Goal: Task Accomplishment & Management: Use online tool/utility

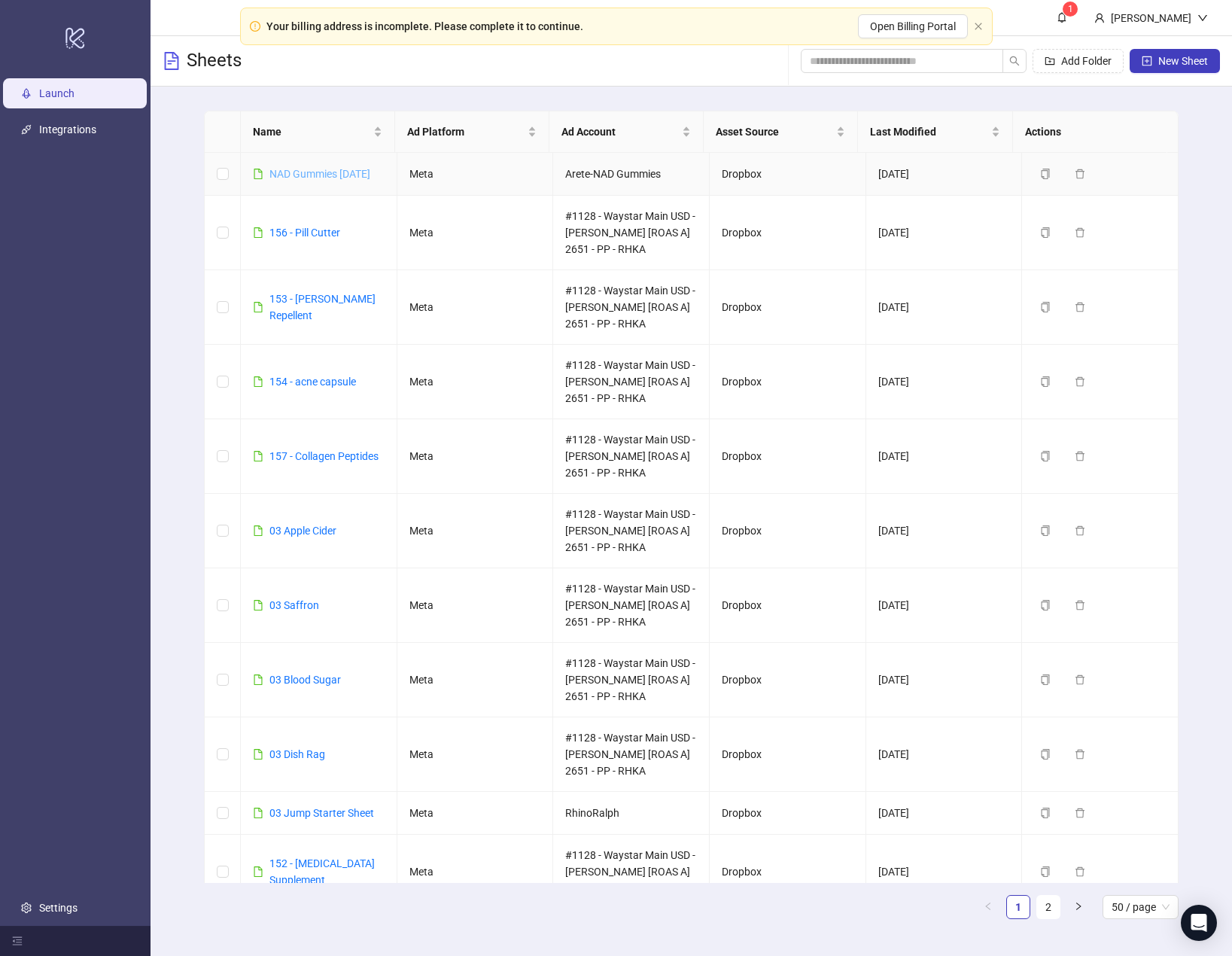
click at [316, 169] on link "NAD Gummies [DATE]" at bounding box center [319, 174] width 101 height 12
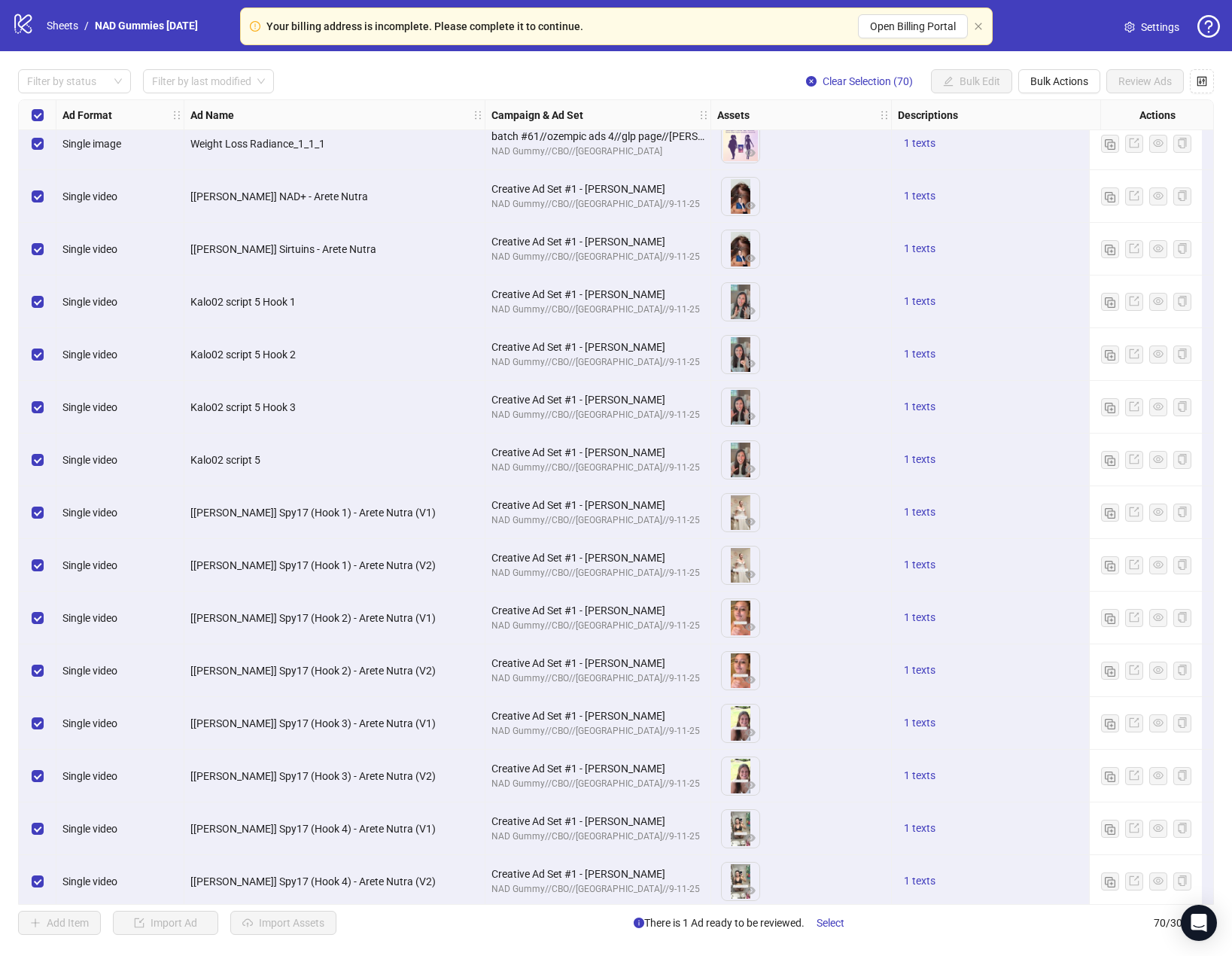
scroll to position [2920, 0]
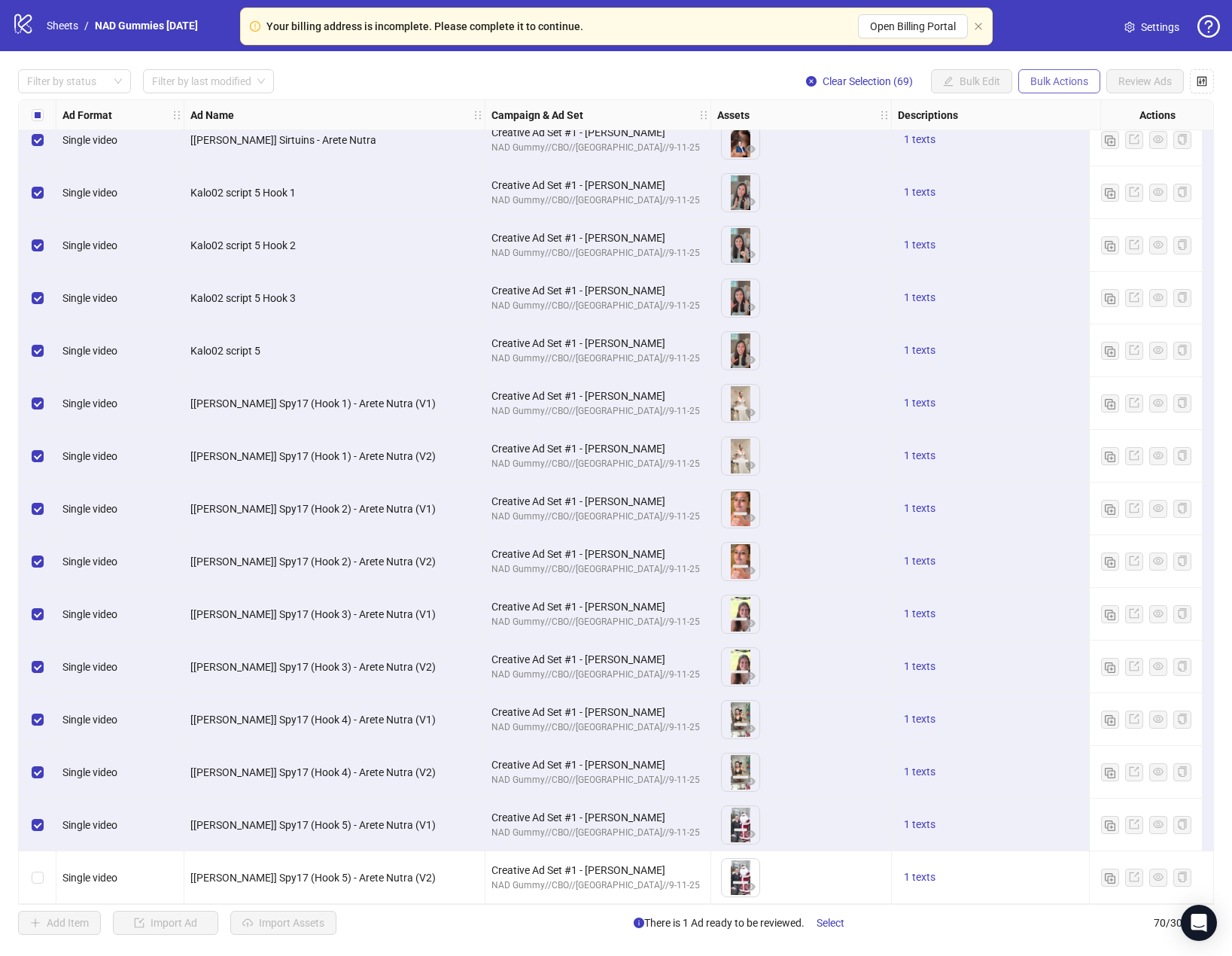
click at [1071, 81] on span "Bulk Actions" at bounding box center [1059, 81] width 58 height 12
click at [1060, 109] on span "Delete" at bounding box center [1080, 112] width 103 height 17
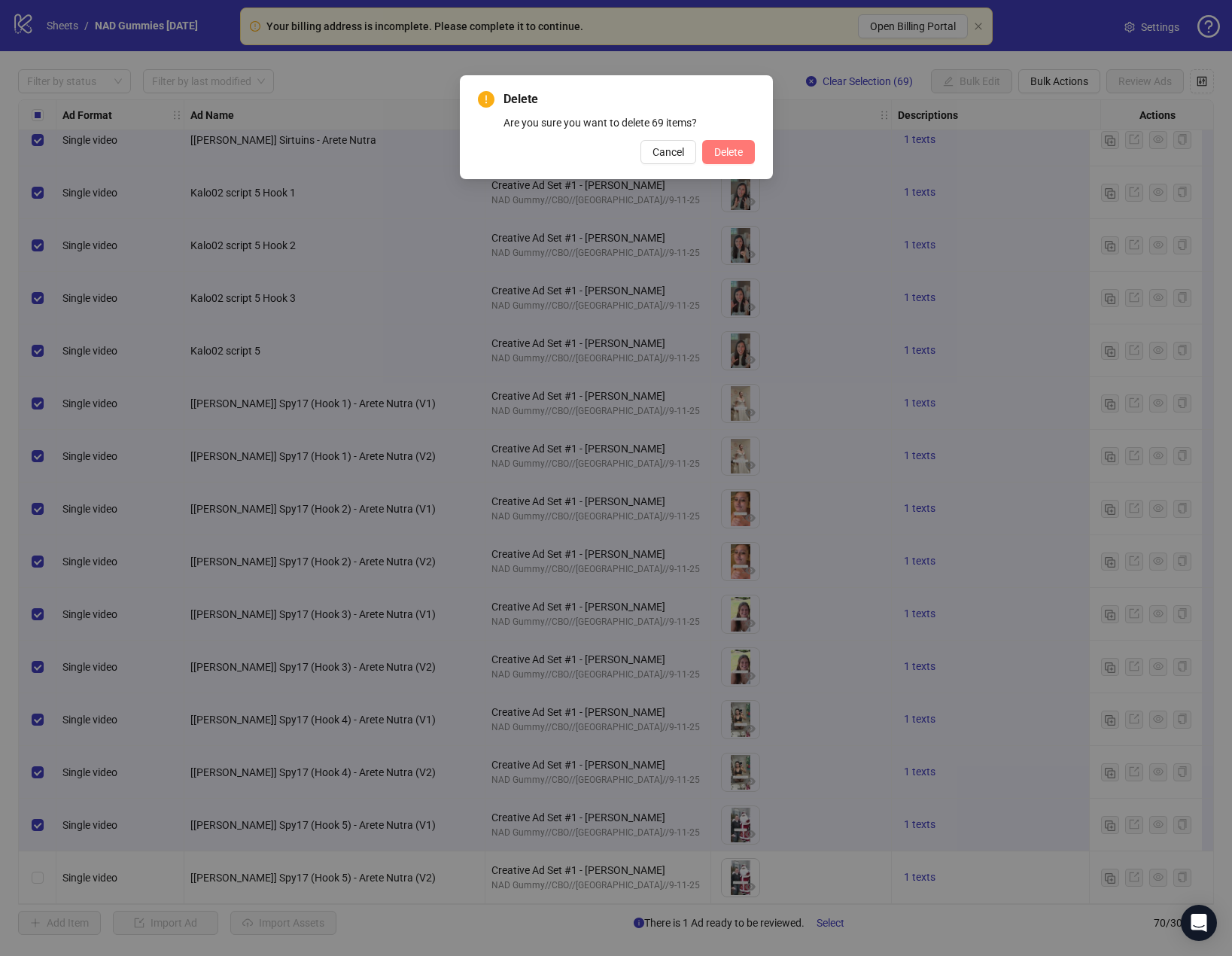
click at [724, 159] on button "Delete" at bounding box center [729, 152] width 53 height 25
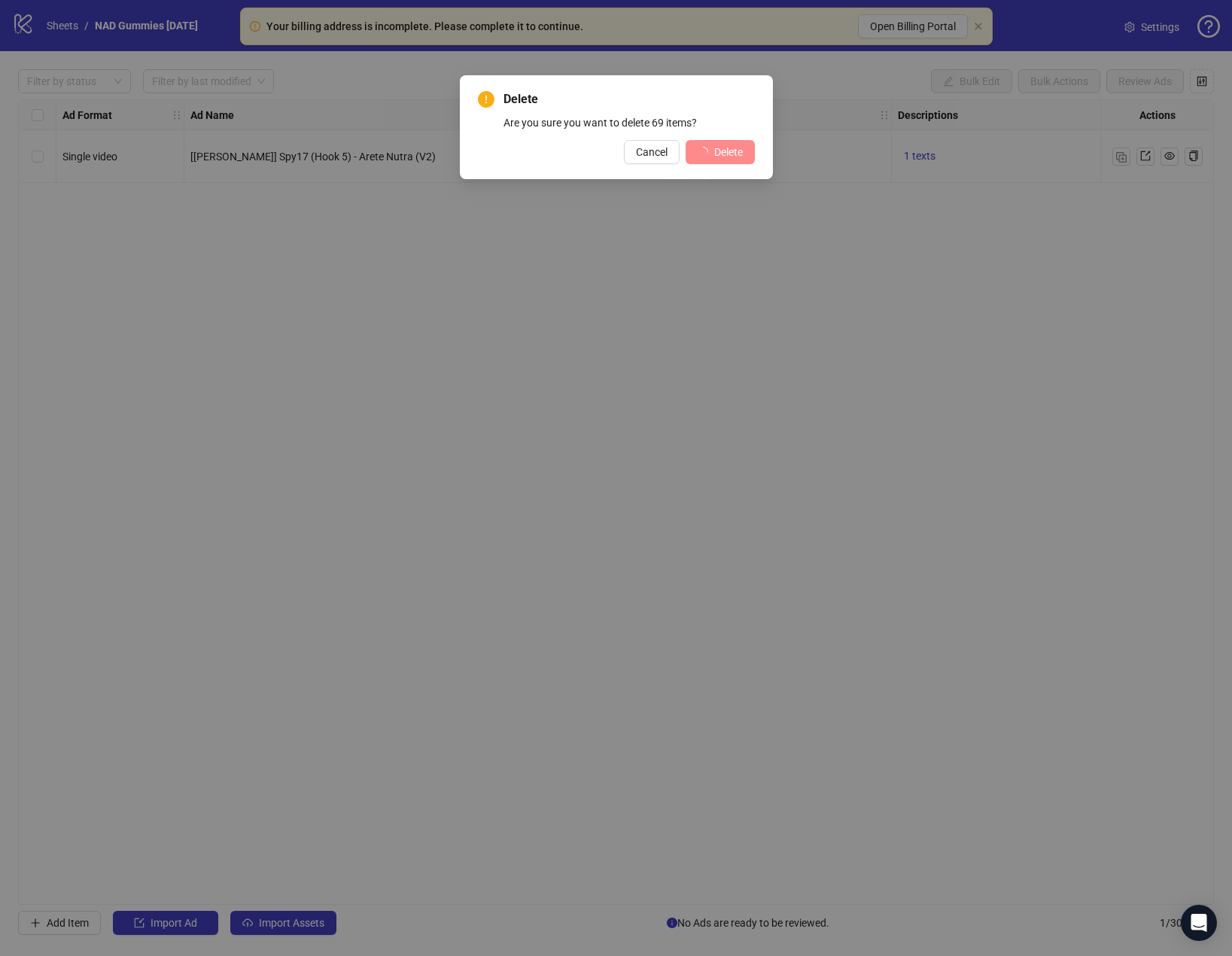
scroll to position [0, 0]
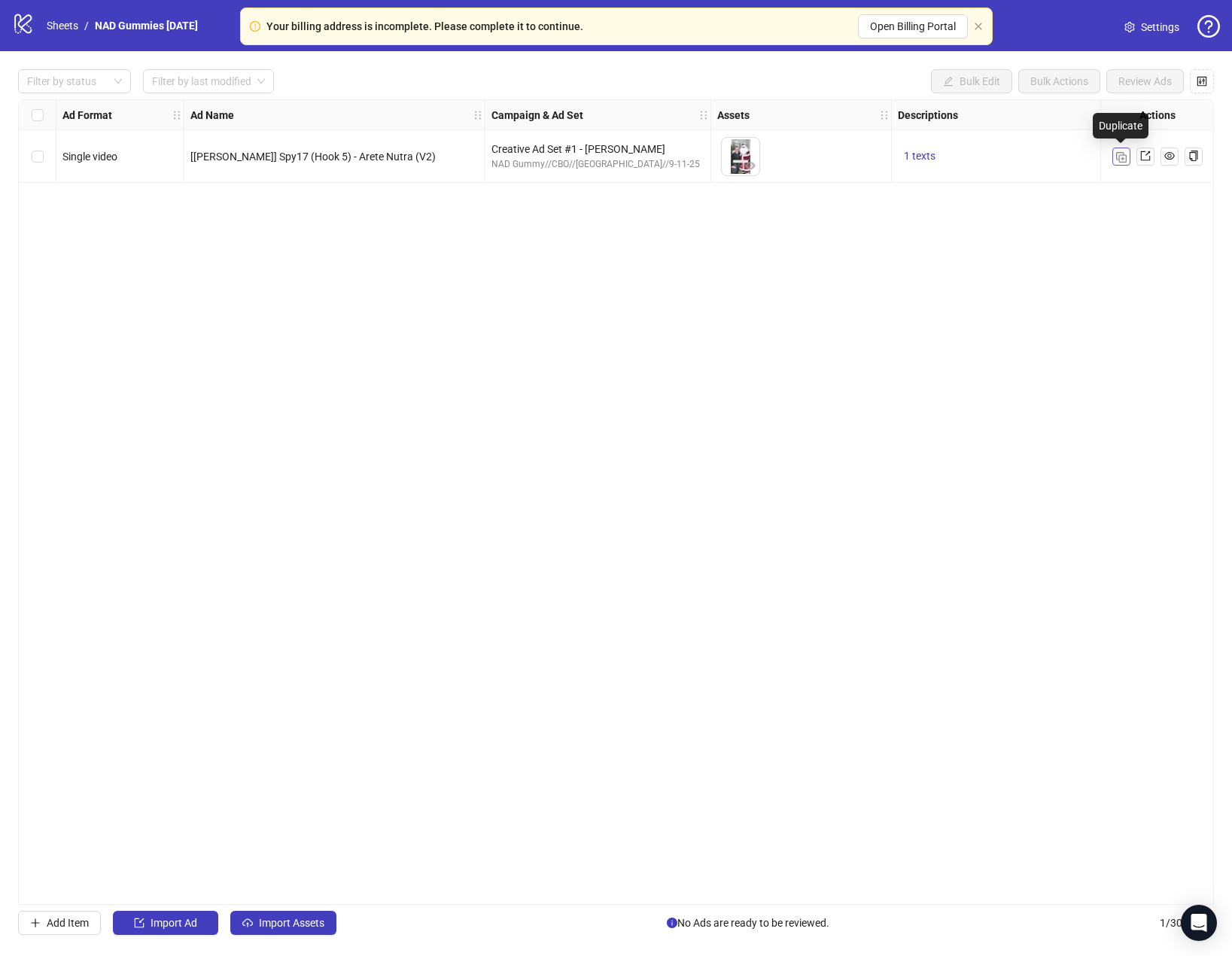
click at [1118, 159] on img "button" at bounding box center [1121, 157] width 10 height 10
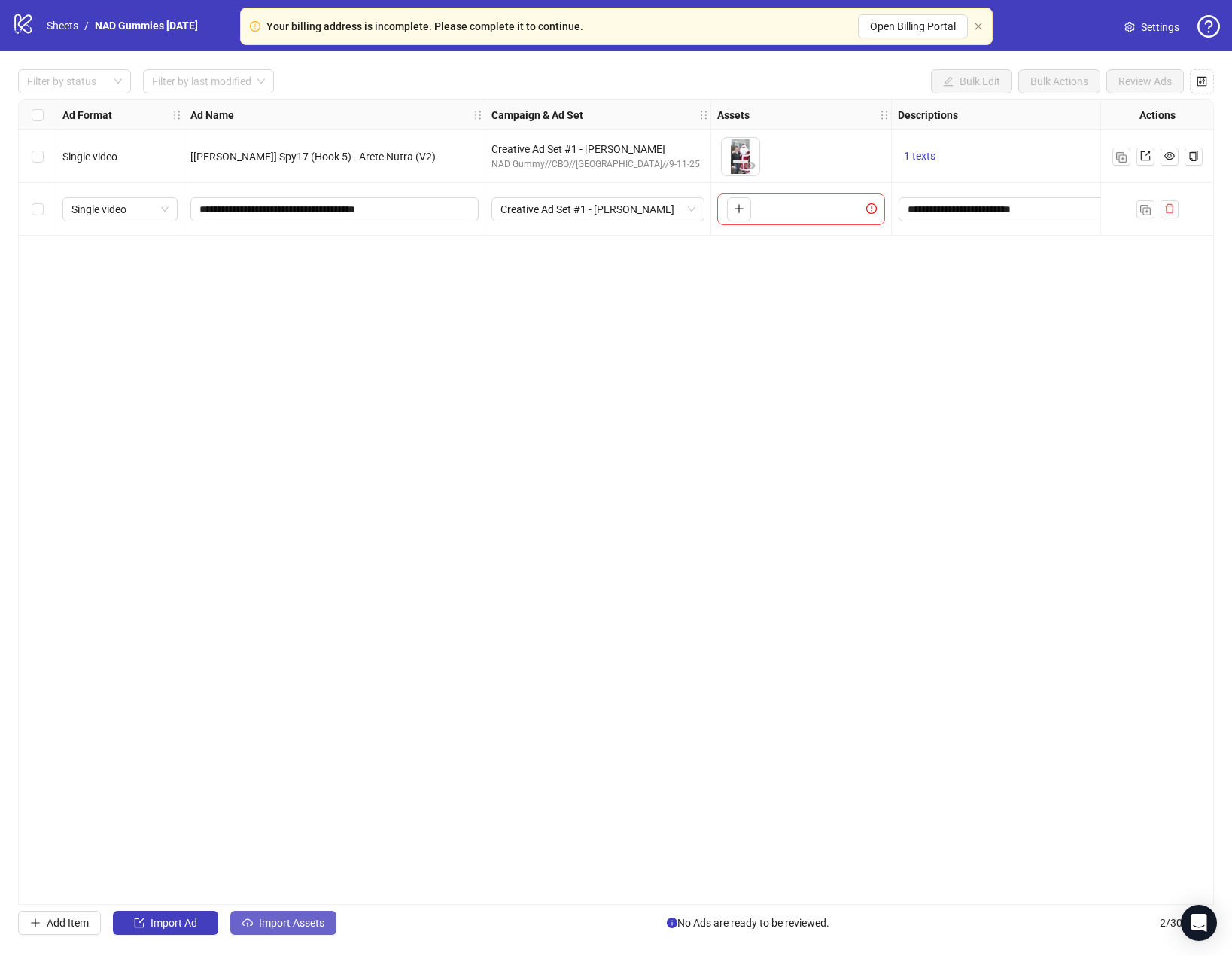
click at [313, 924] on span "Import Assets" at bounding box center [291, 922] width 65 height 12
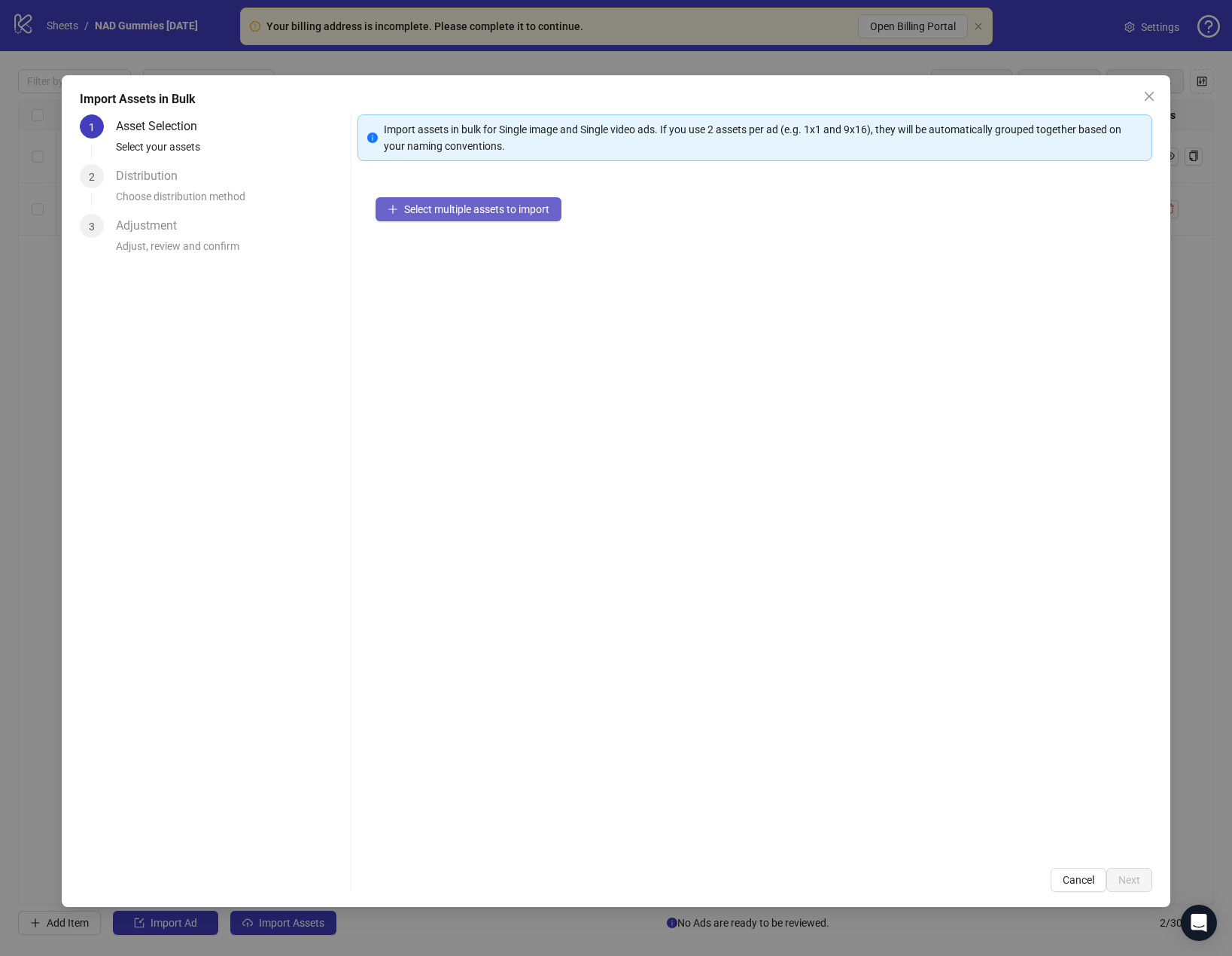
click at [422, 205] on span "Select multiple assets to import" at bounding box center [477, 209] width 145 height 12
click at [1136, 875] on span "Next" at bounding box center [1129, 880] width 22 height 12
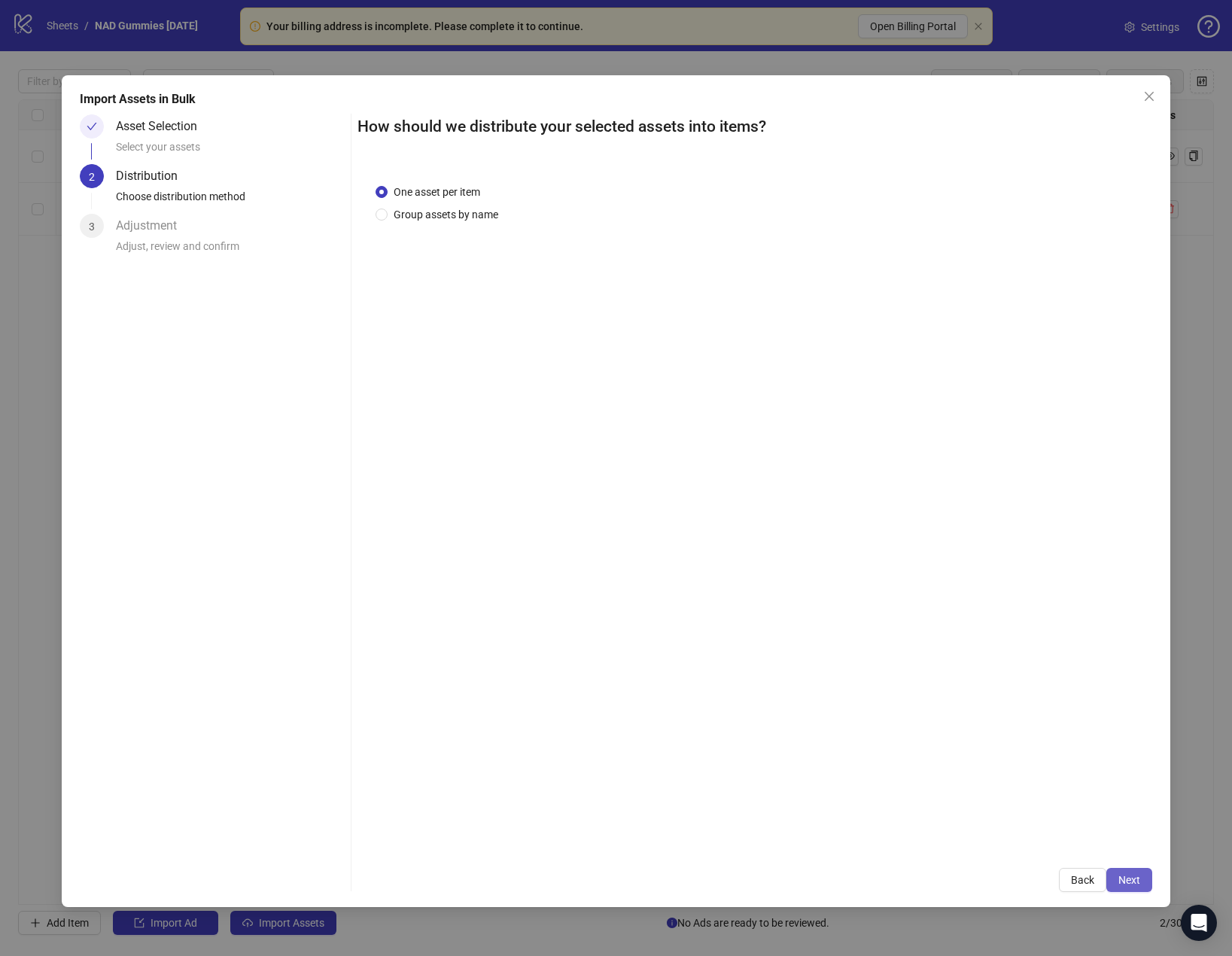
click at [1144, 872] on button "Next" at bounding box center [1129, 880] width 46 height 25
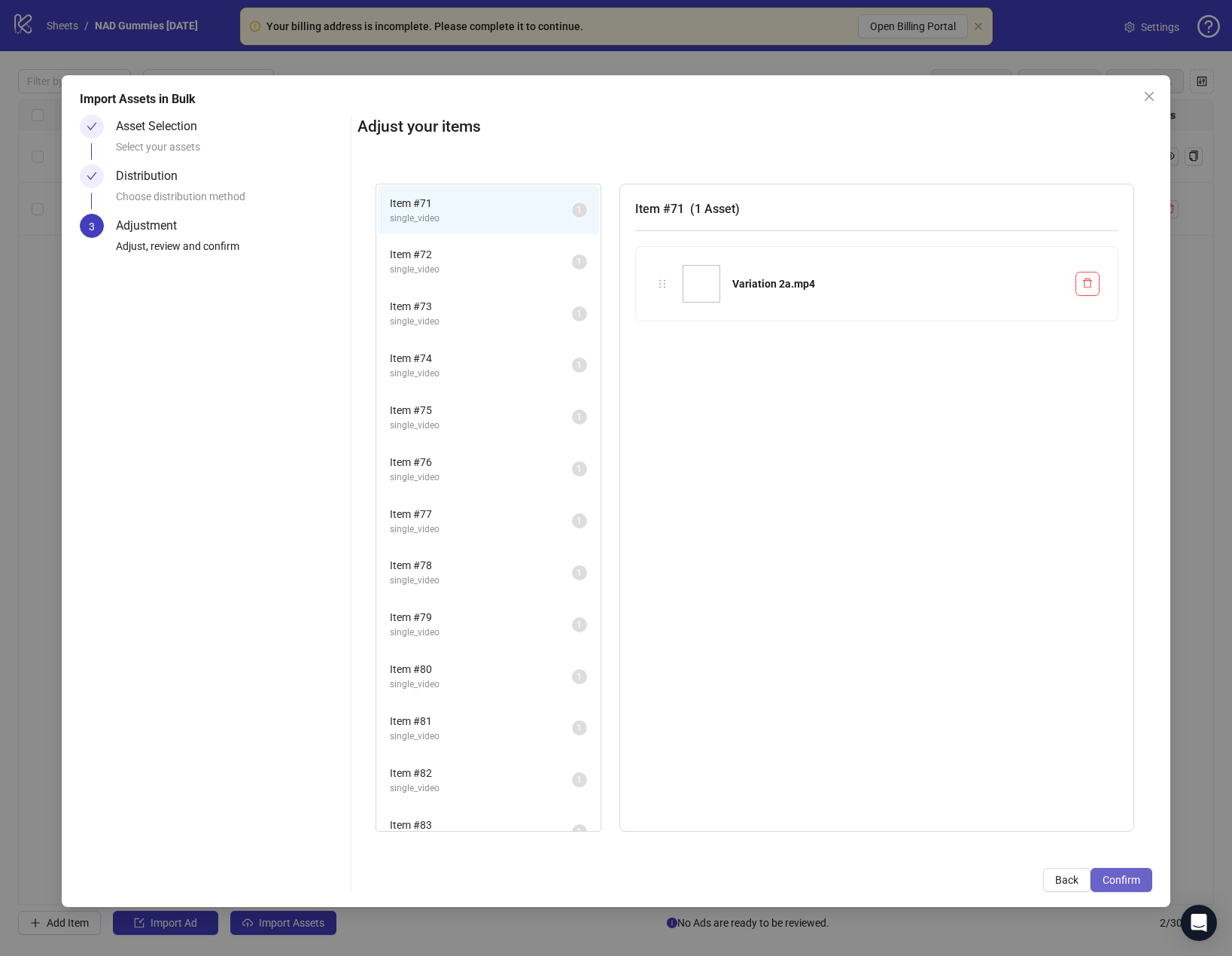
click at [1127, 881] on span "Confirm" at bounding box center [1122, 880] width 38 height 12
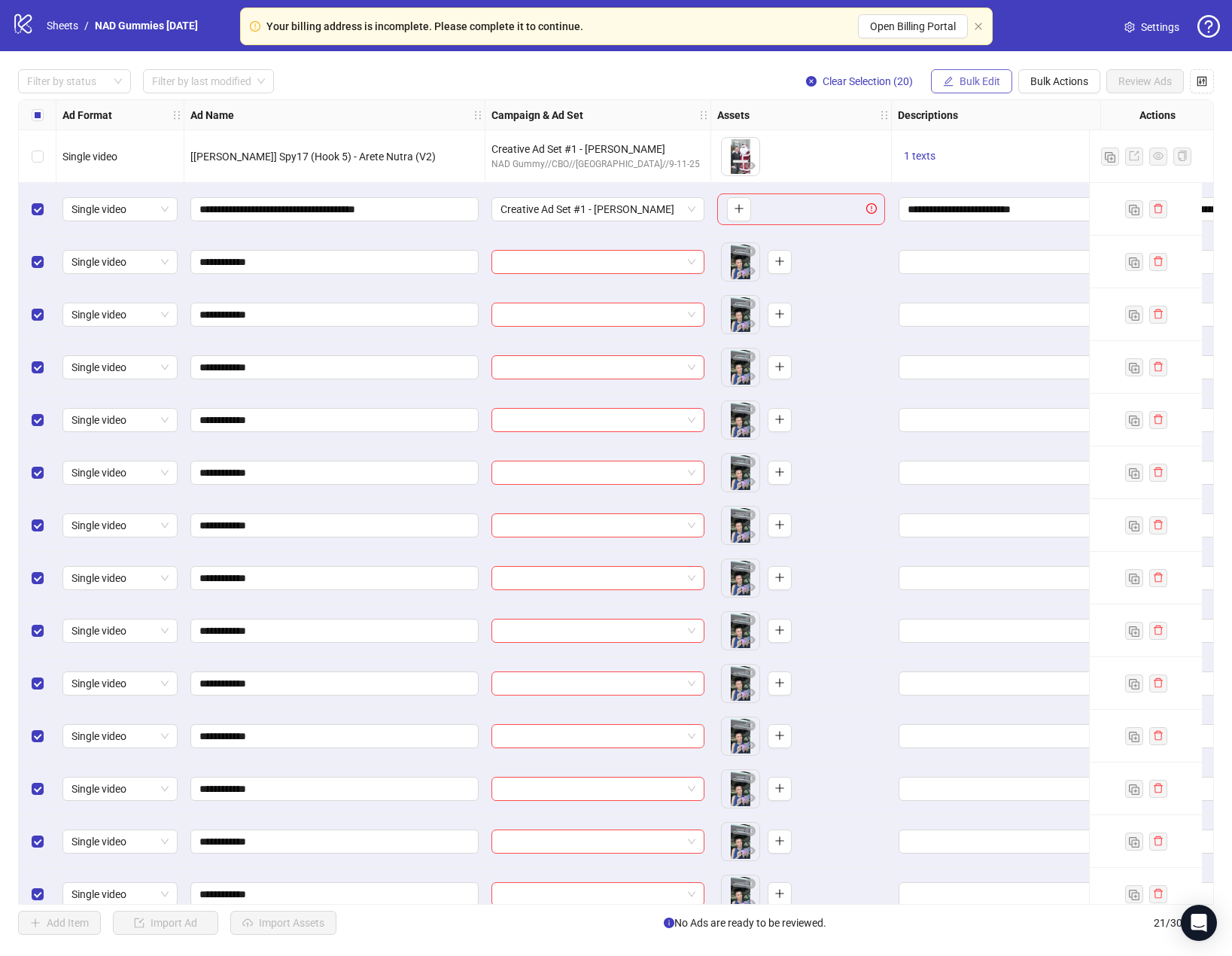
click at [983, 77] on span "Bulk Edit" at bounding box center [980, 81] width 41 height 12
click at [1001, 178] on span "Descriptions" at bounding box center [987, 185] width 90 height 17
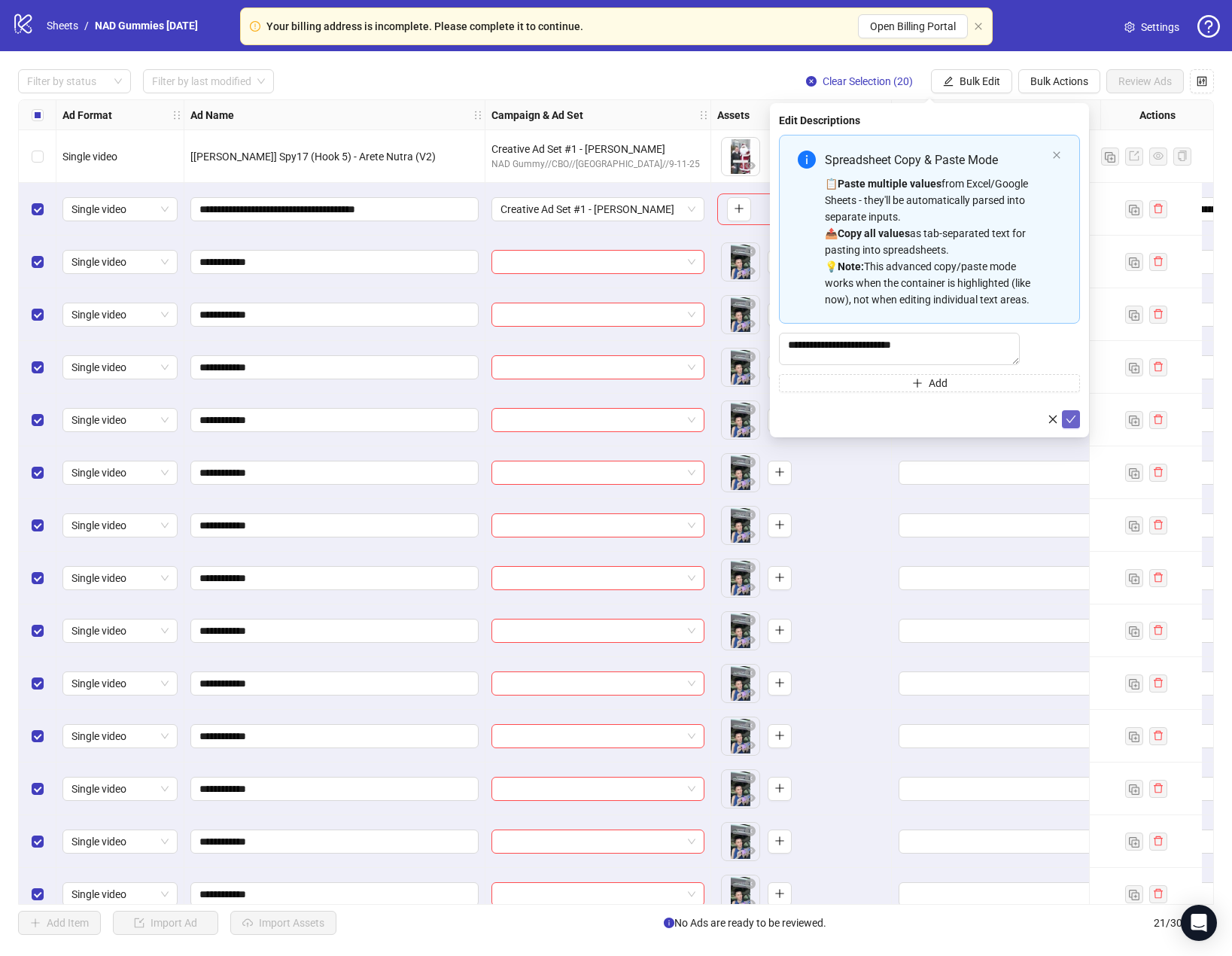
click at [1069, 425] on icon "check" at bounding box center [1071, 419] width 10 height 10
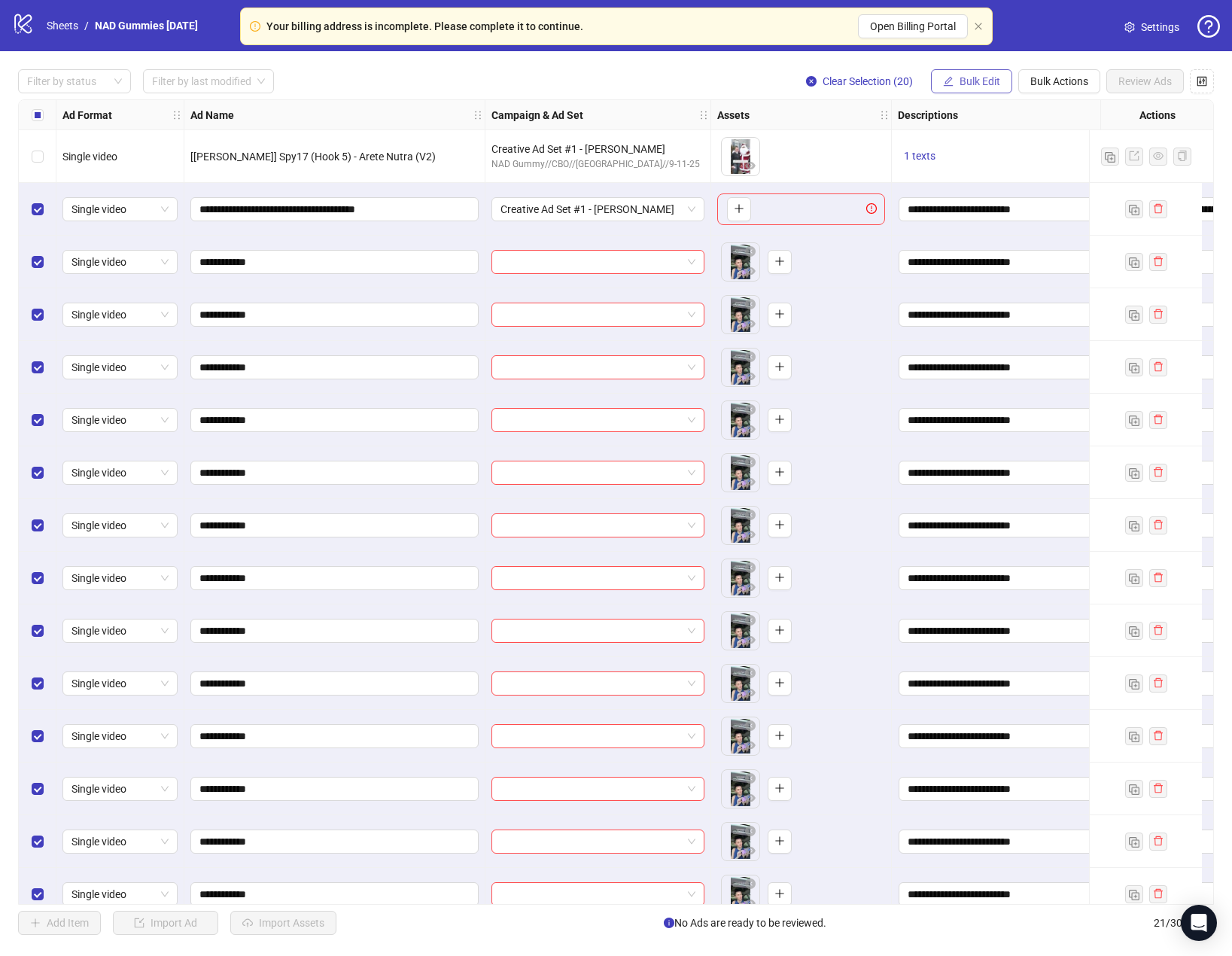
click at [968, 87] on span "Bulk Edit" at bounding box center [980, 81] width 41 height 12
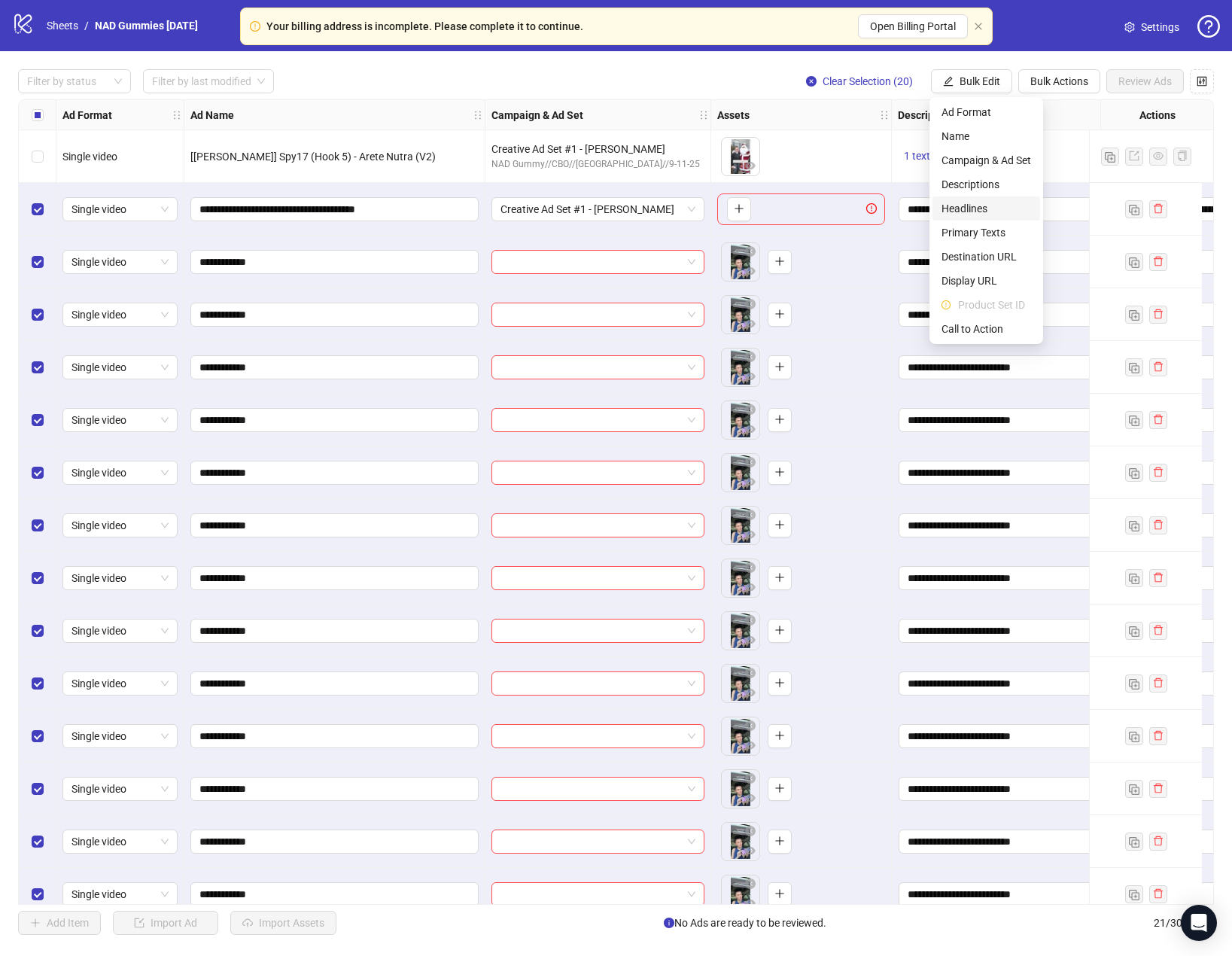
click at [988, 210] on span "Headlines" at bounding box center [987, 209] width 90 height 17
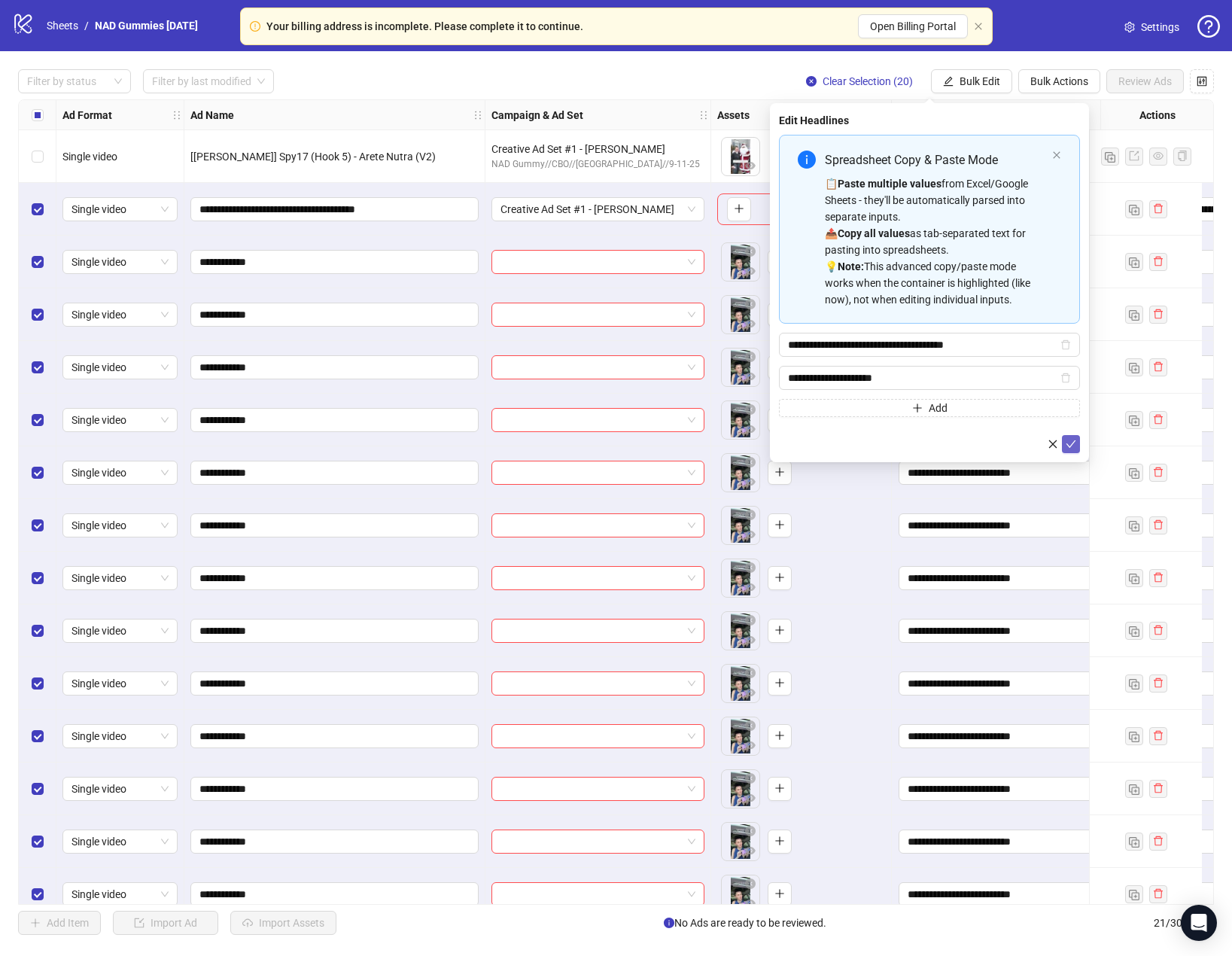
click at [1069, 444] on icon "check" at bounding box center [1071, 444] width 10 height 10
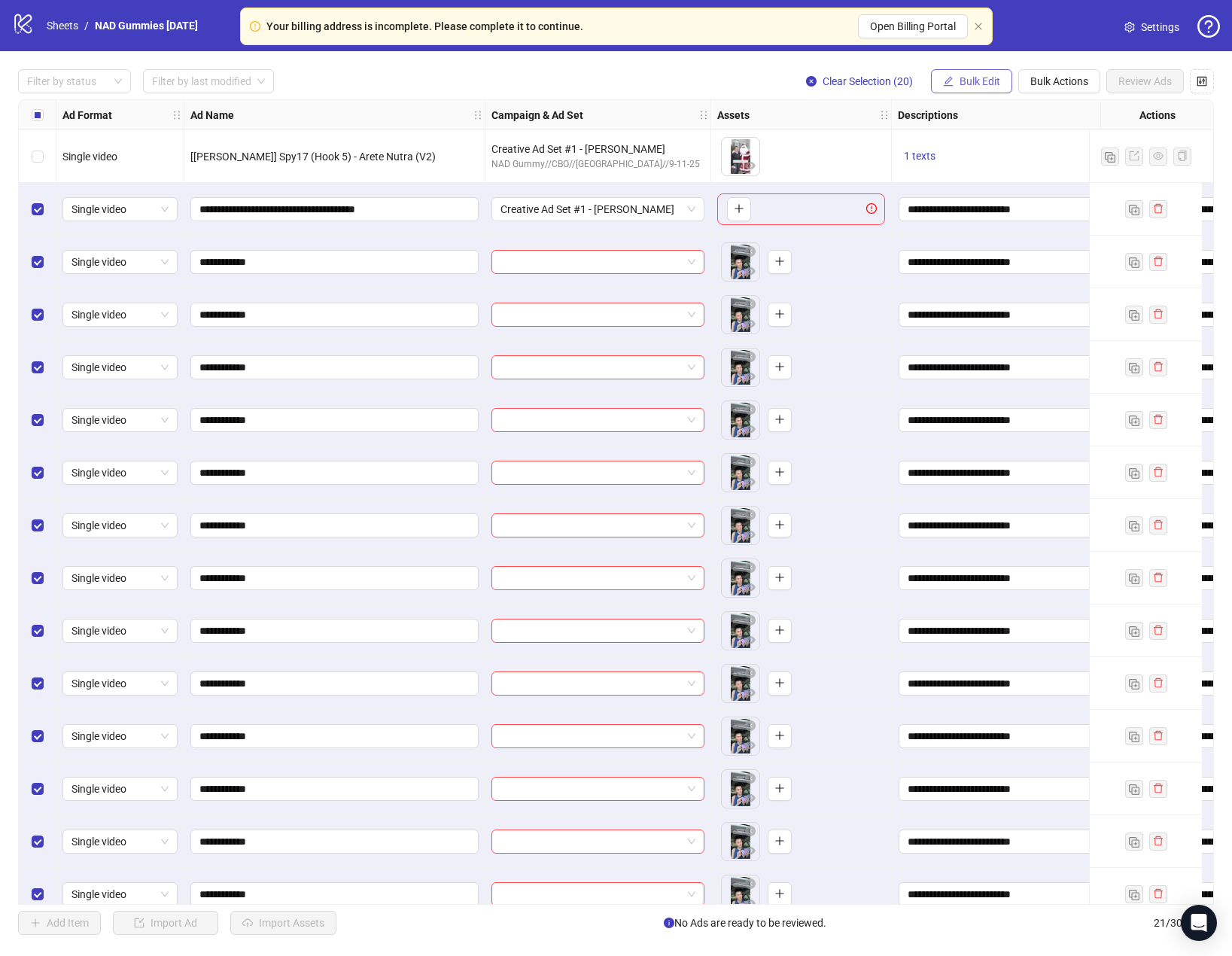
click at [970, 84] on span "Bulk Edit" at bounding box center [980, 81] width 41 height 12
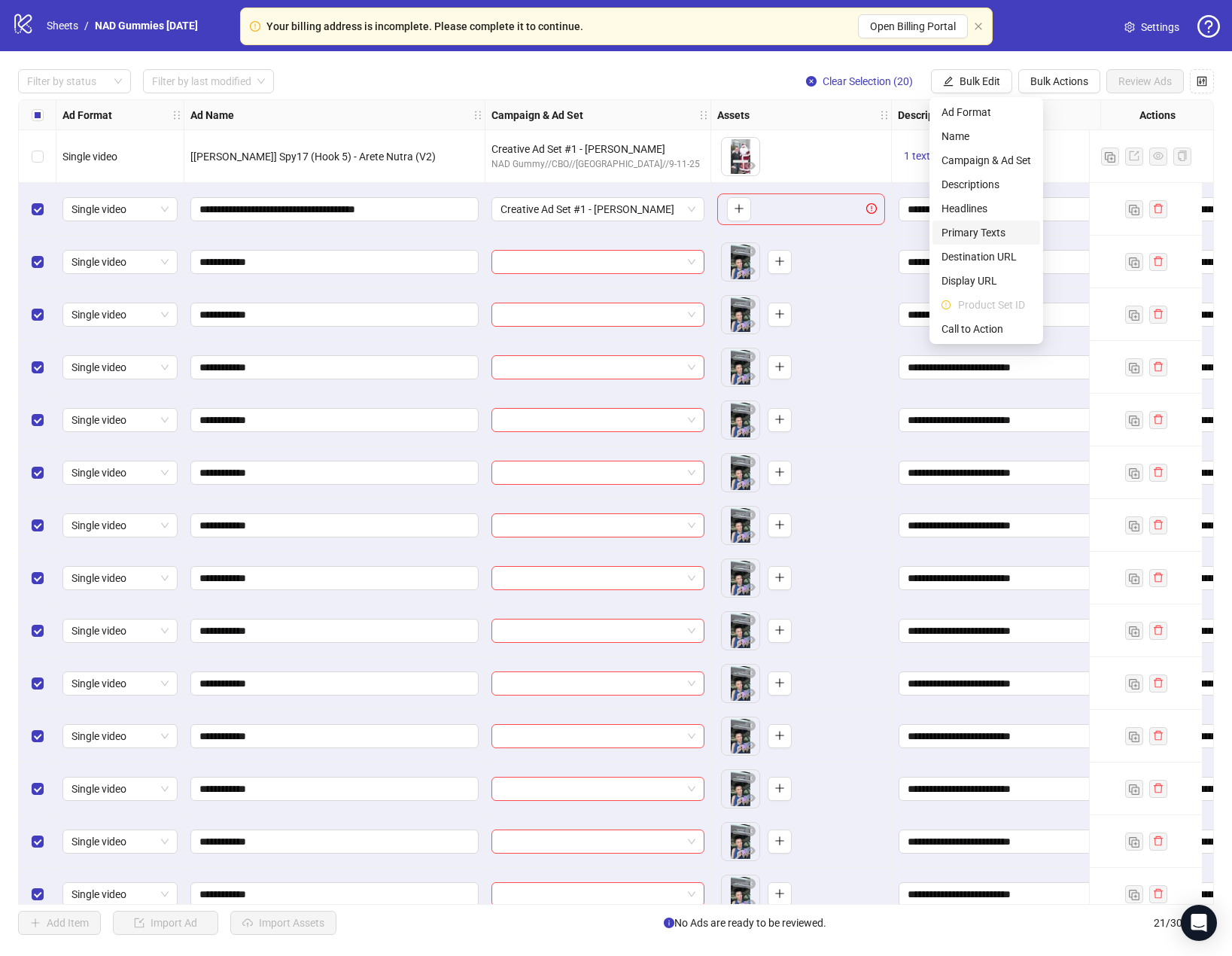
click at [987, 237] on span "Primary Texts" at bounding box center [987, 233] width 90 height 17
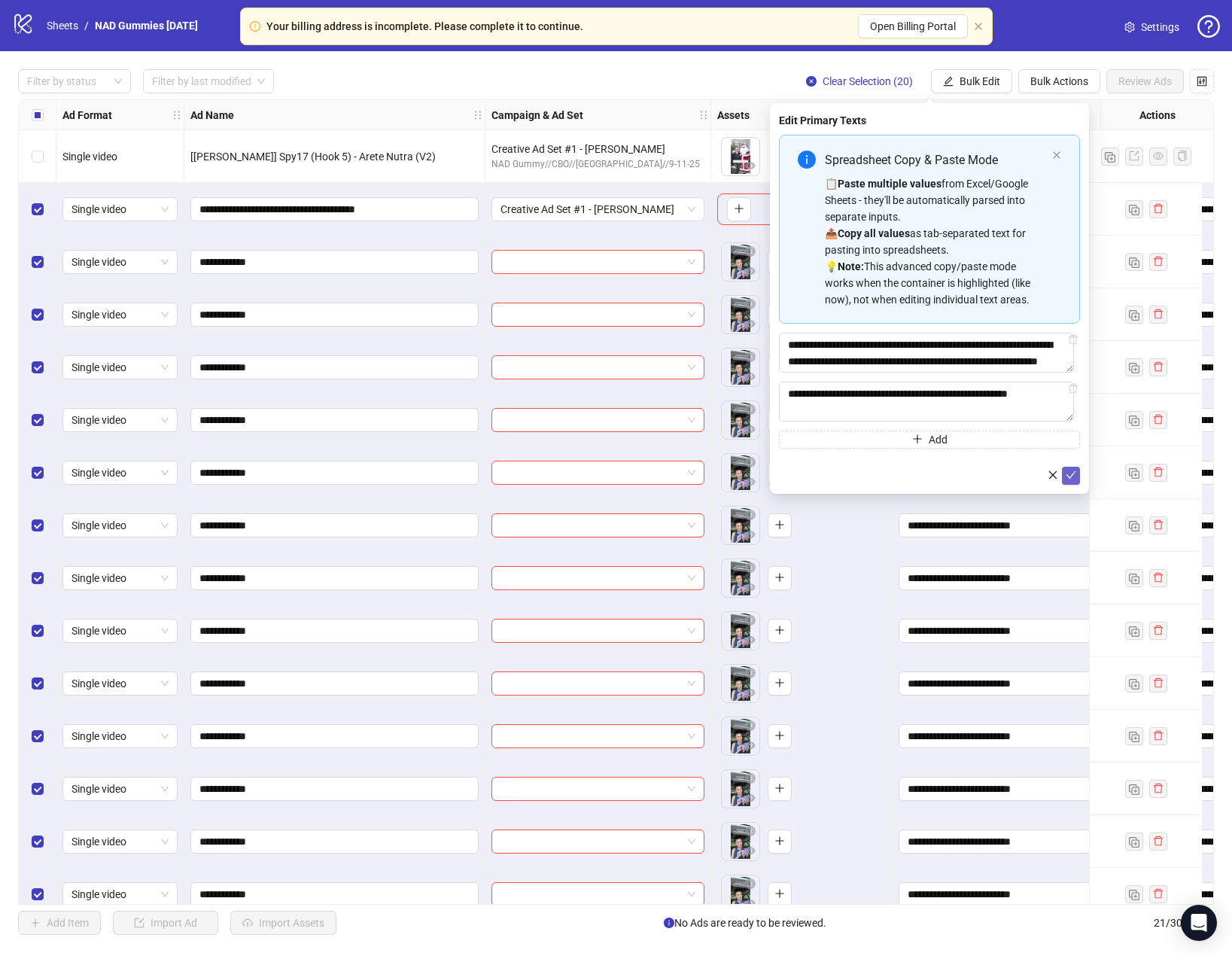
click at [1075, 478] on icon "check" at bounding box center [1071, 475] width 10 height 10
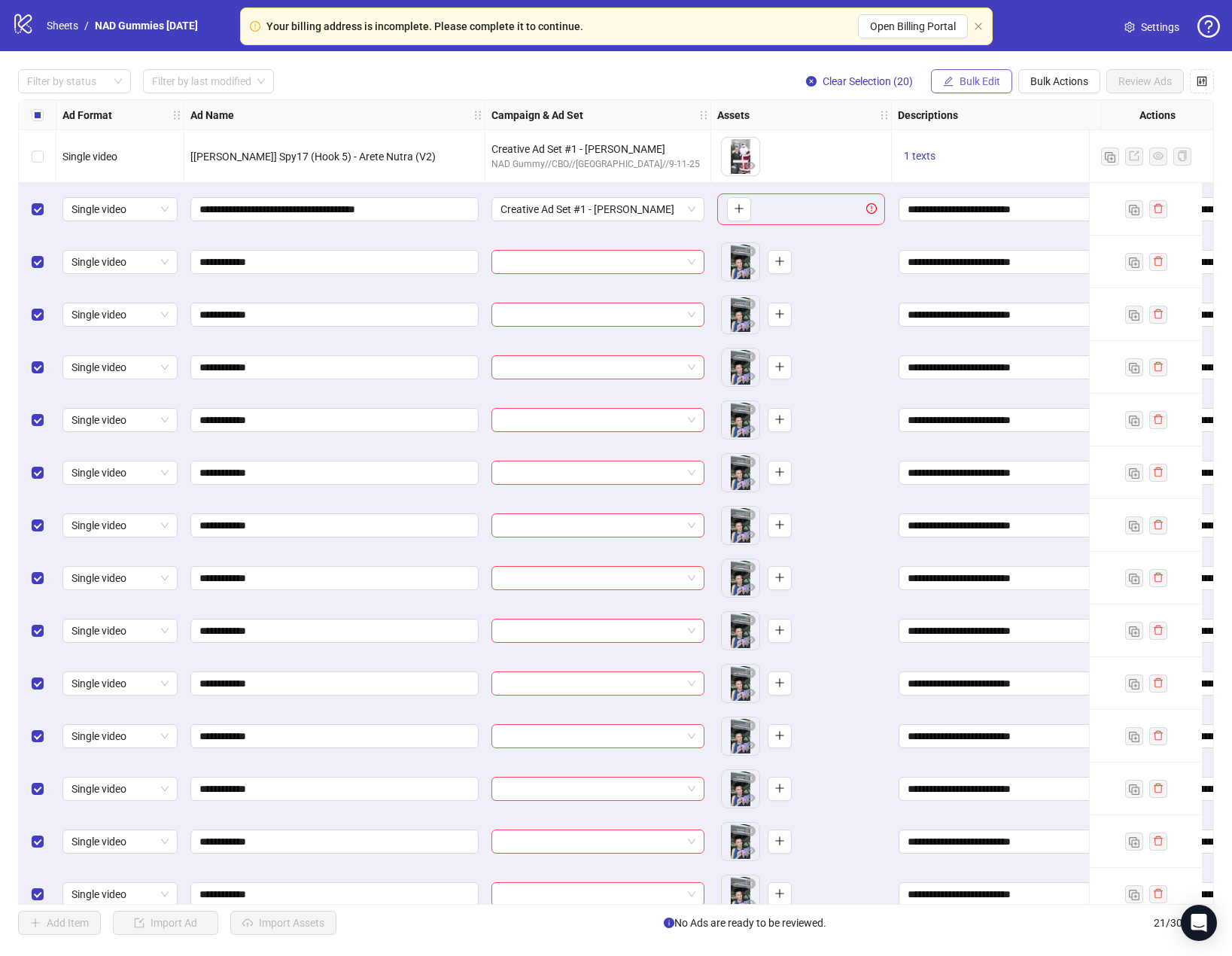
click at [965, 80] on span "Bulk Edit" at bounding box center [980, 81] width 41 height 12
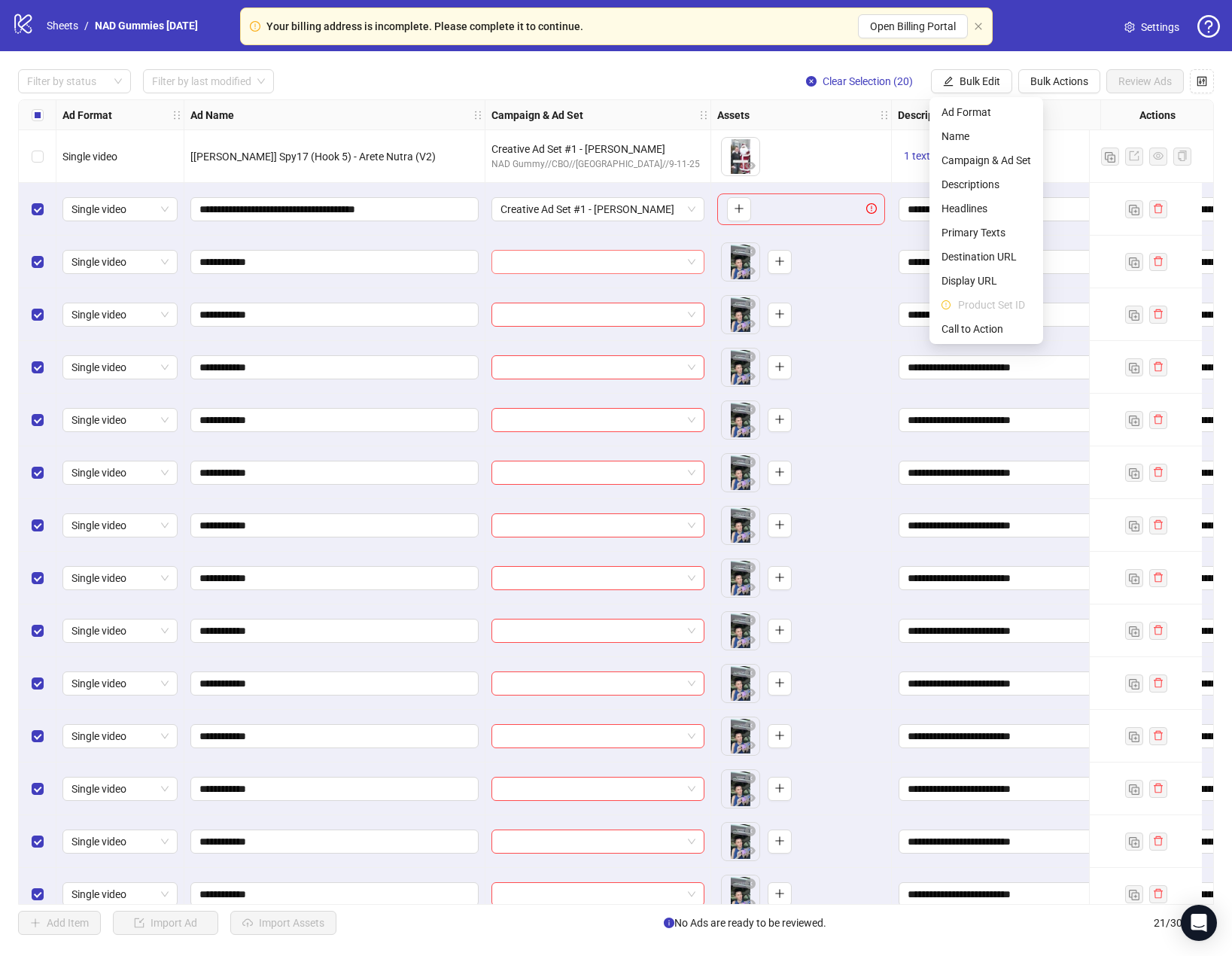
click at [694, 266] on span at bounding box center [598, 262] width 195 height 23
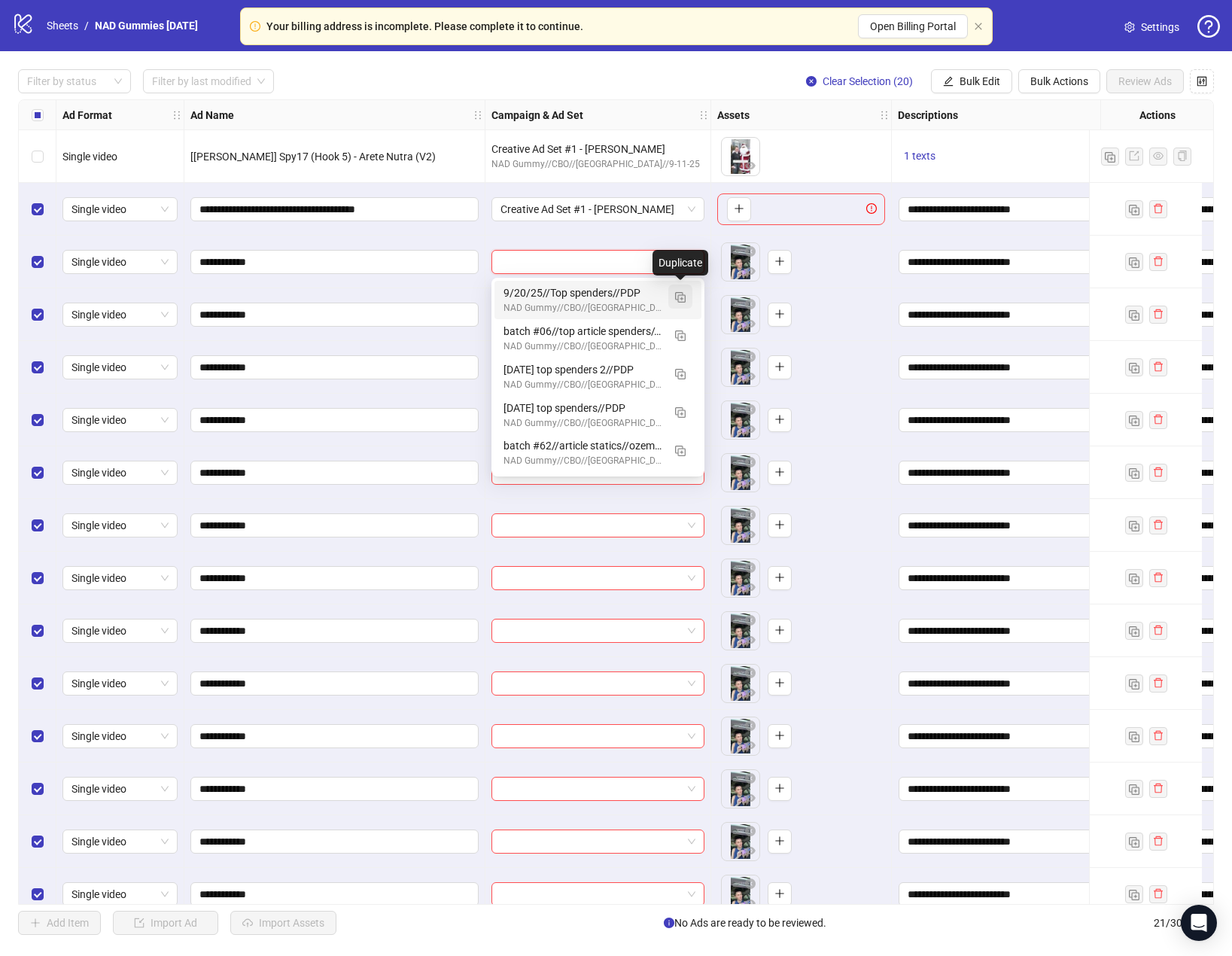
click at [681, 299] on img "button" at bounding box center [680, 296] width 10 height 10
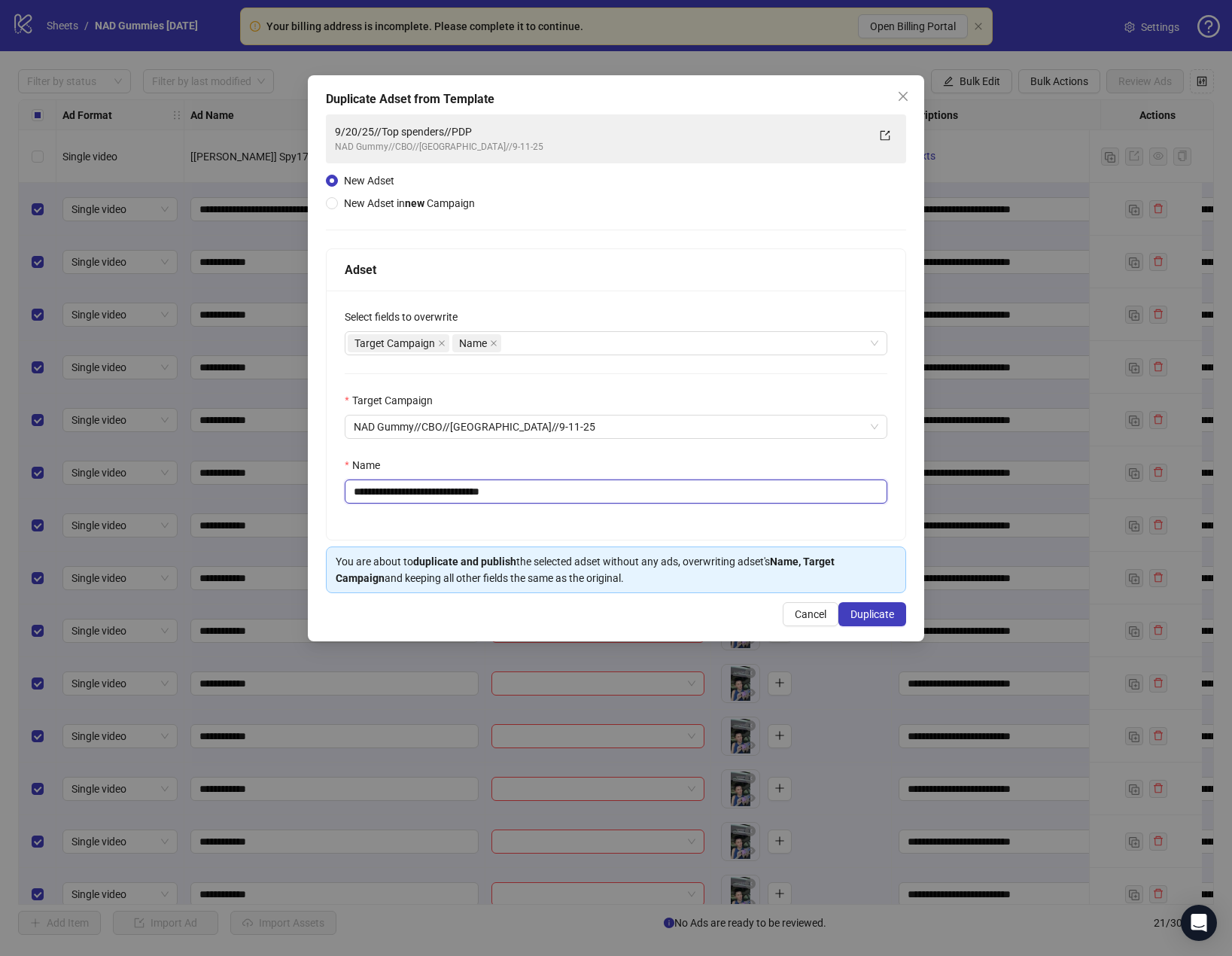
drag, startPoint x: 542, startPoint y: 493, endPoint x: 338, endPoint y: 484, distance: 204.2
click at [338, 484] on div "**********" at bounding box center [616, 415] width 579 height 249
type input "**********"
click at [871, 617] on span "Duplicate" at bounding box center [872, 613] width 43 height 12
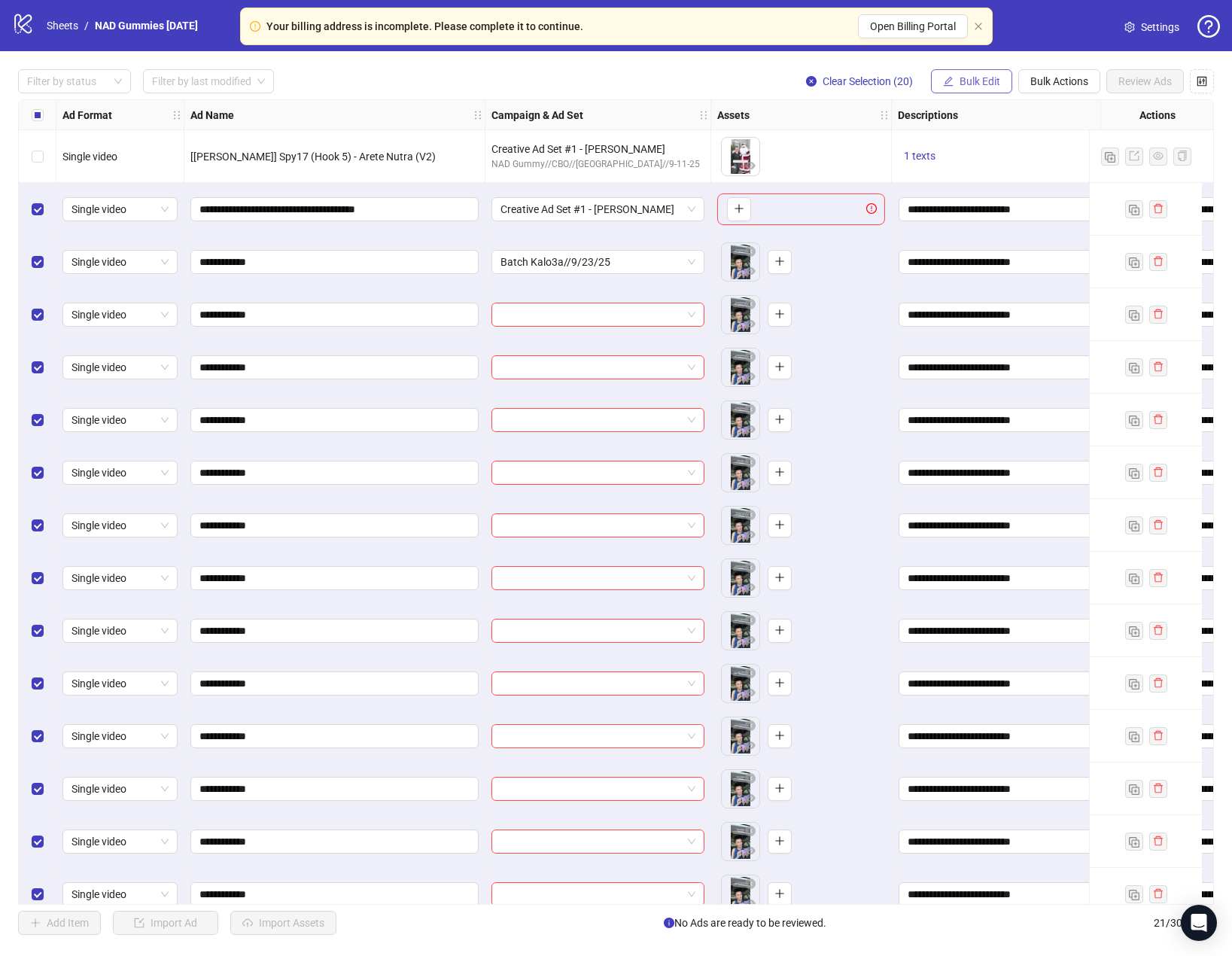
click at [991, 83] on span "Bulk Edit" at bounding box center [980, 81] width 41 height 12
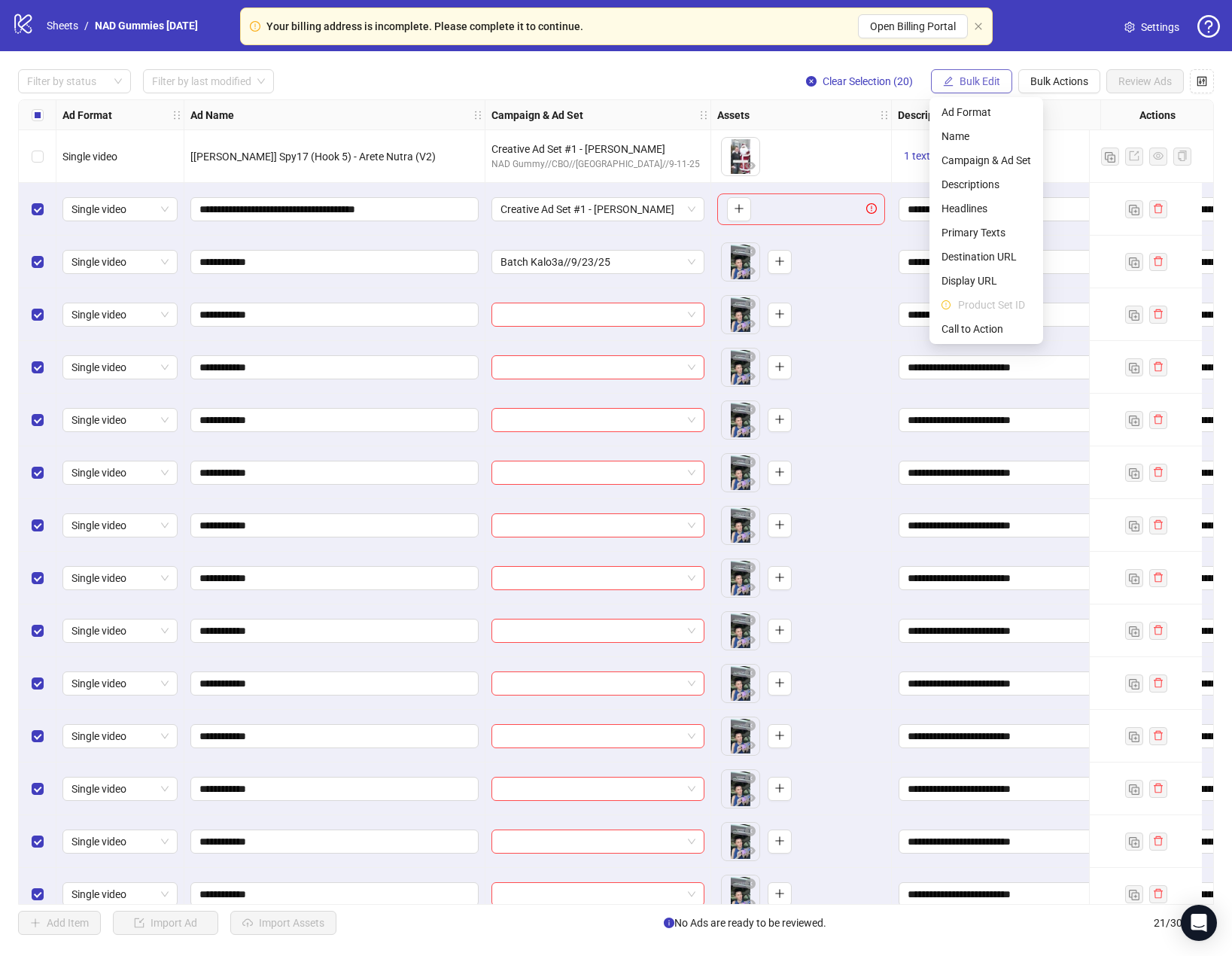
click at [991, 83] on span "Bulk Edit" at bounding box center [980, 81] width 41 height 12
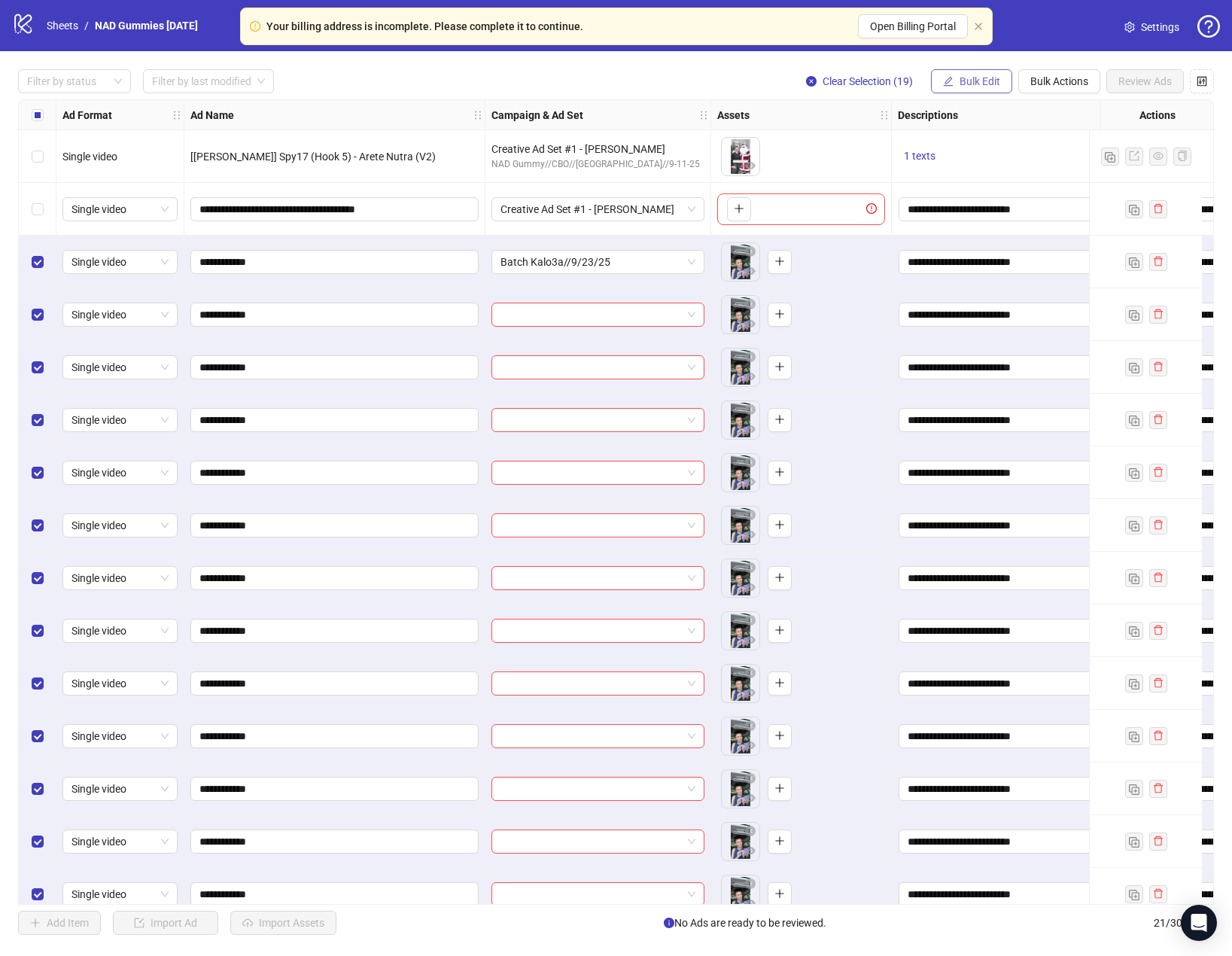
click at [987, 76] on span "Bulk Edit" at bounding box center [980, 81] width 41 height 12
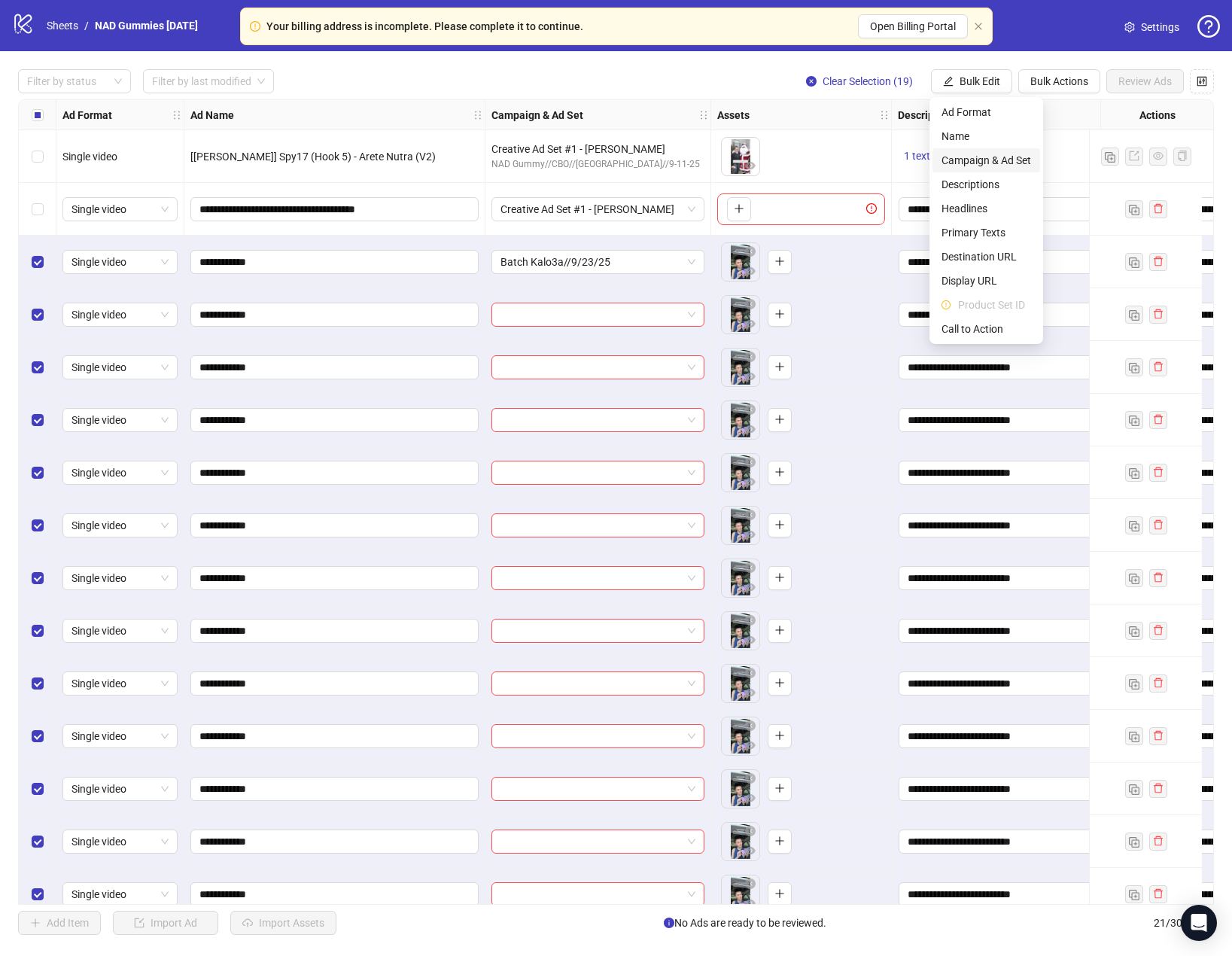
click at [994, 158] on span "Campaign & Ad Set" at bounding box center [987, 160] width 90 height 17
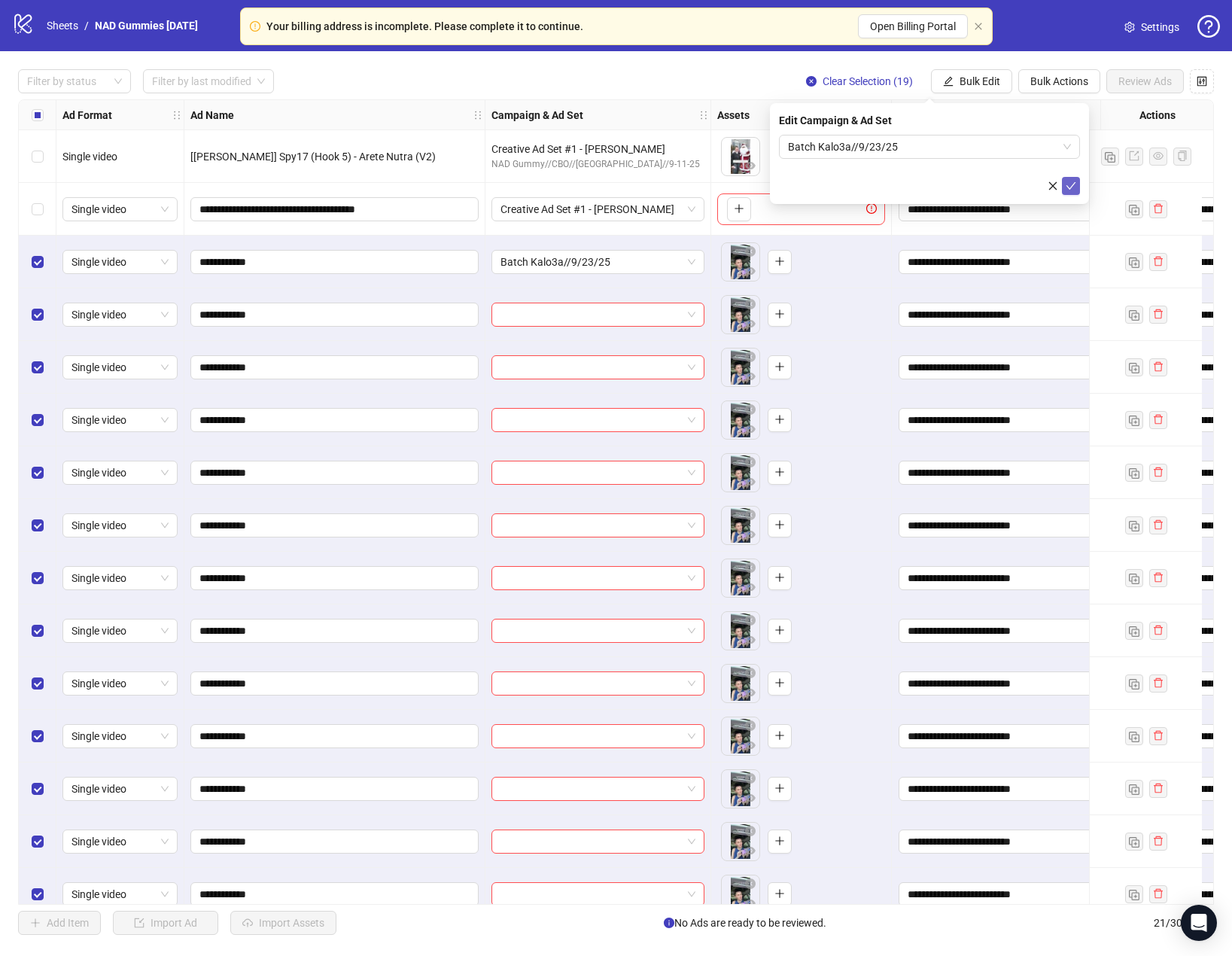
click at [1069, 185] on icon "check" at bounding box center [1071, 185] width 10 height 10
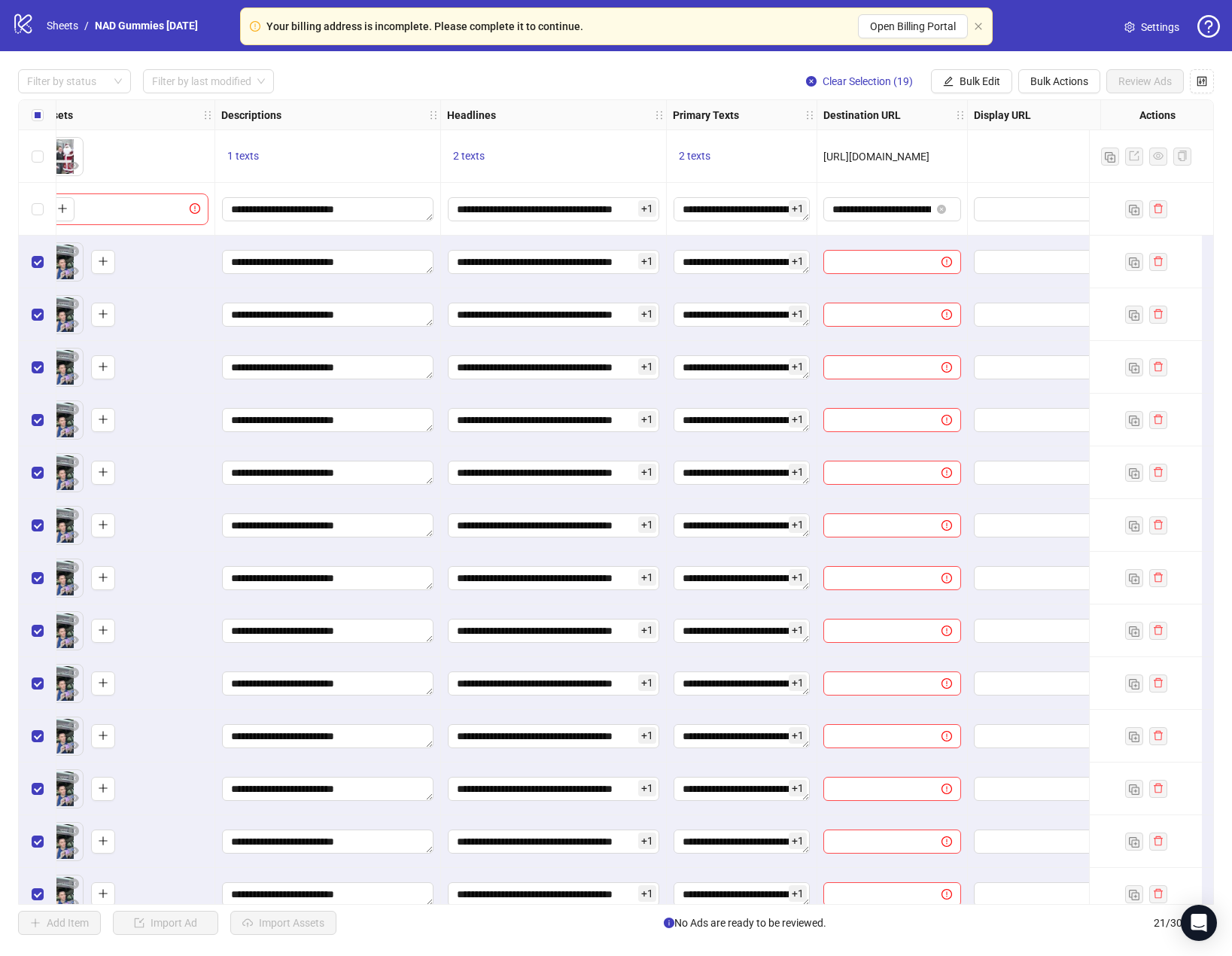
scroll to position [0, 661]
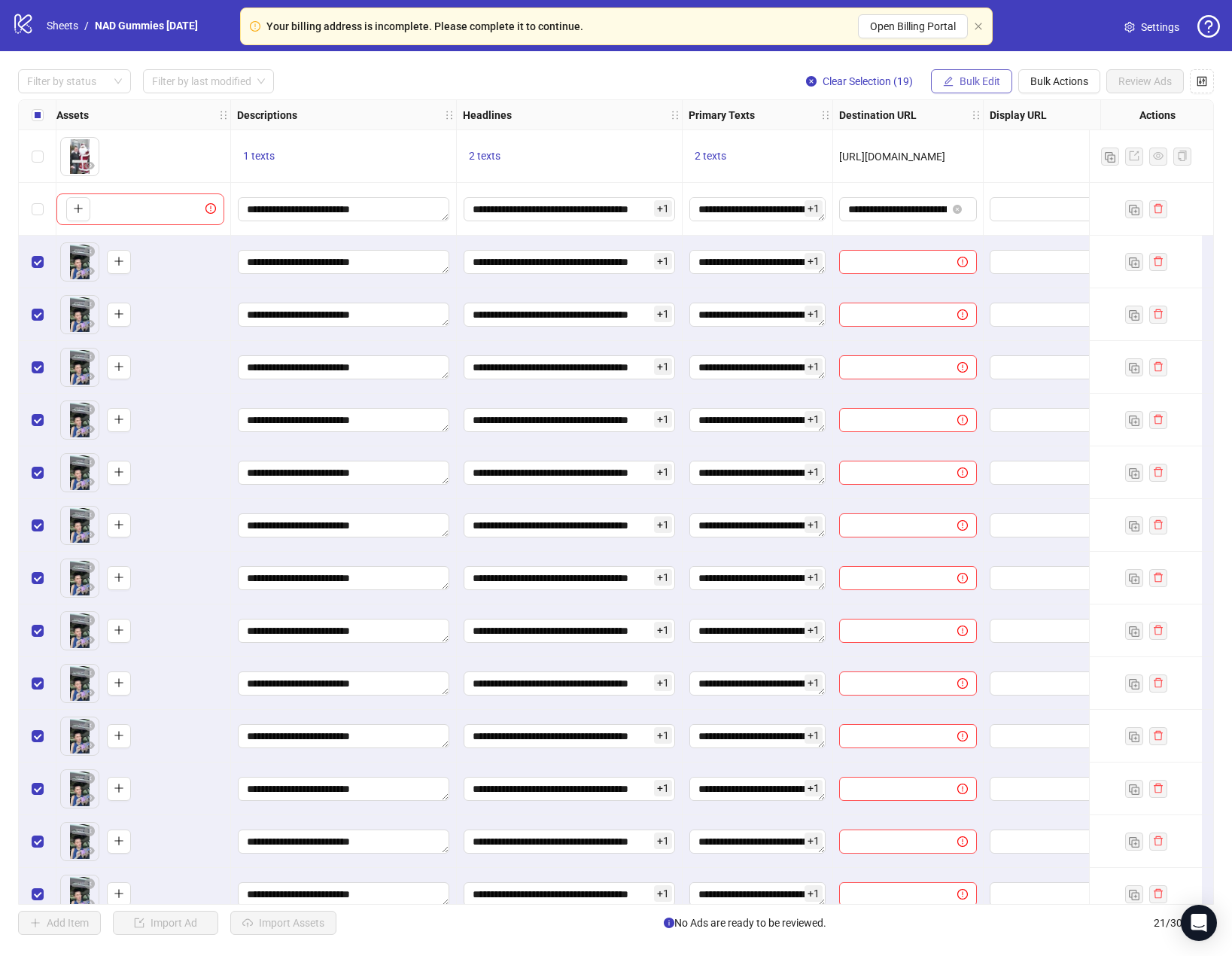
click at [980, 83] on span "Bulk Edit" at bounding box center [980, 81] width 41 height 12
click at [994, 255] on span "Destination URL" at bounding box center [987, 257] width 90 height 17
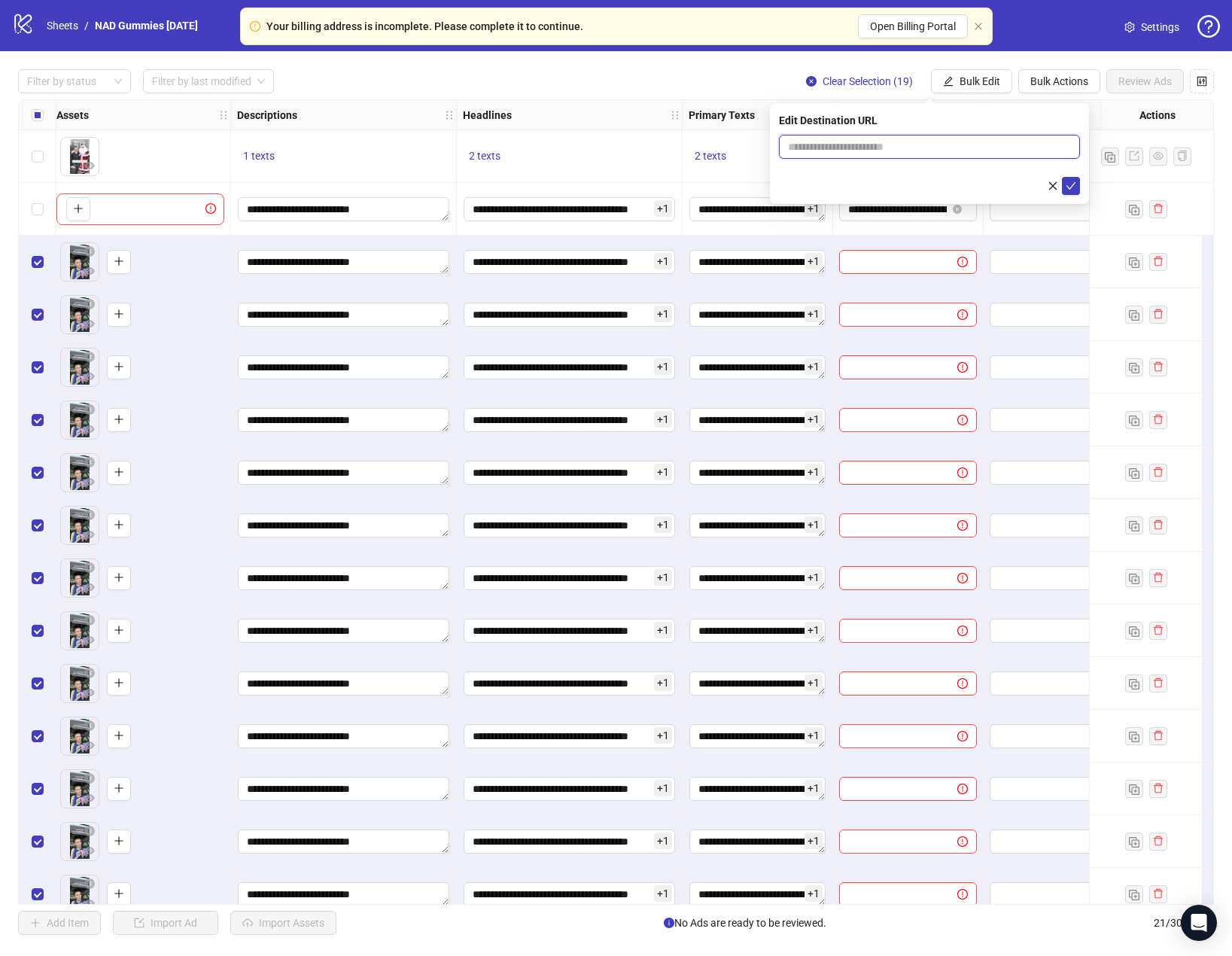
click at [916, 146] on input "text" at bounding box center [923, 147] width 271 height 17
paste input "**********"
type input "**********"
click at [1072, 184] on icon "check" at bounding box center [1071, 185] width 10 height 10
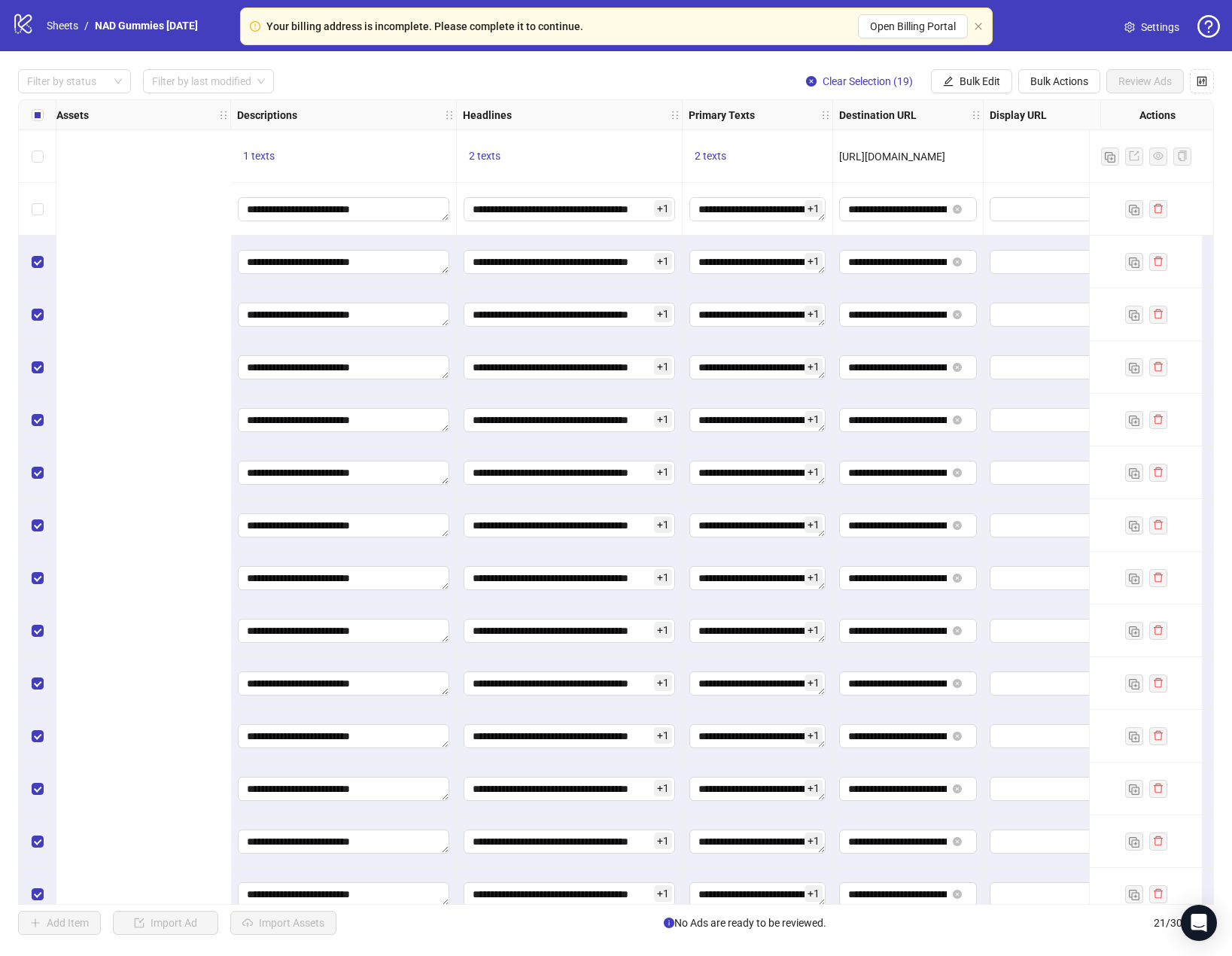
scroll to position [0, 1278]
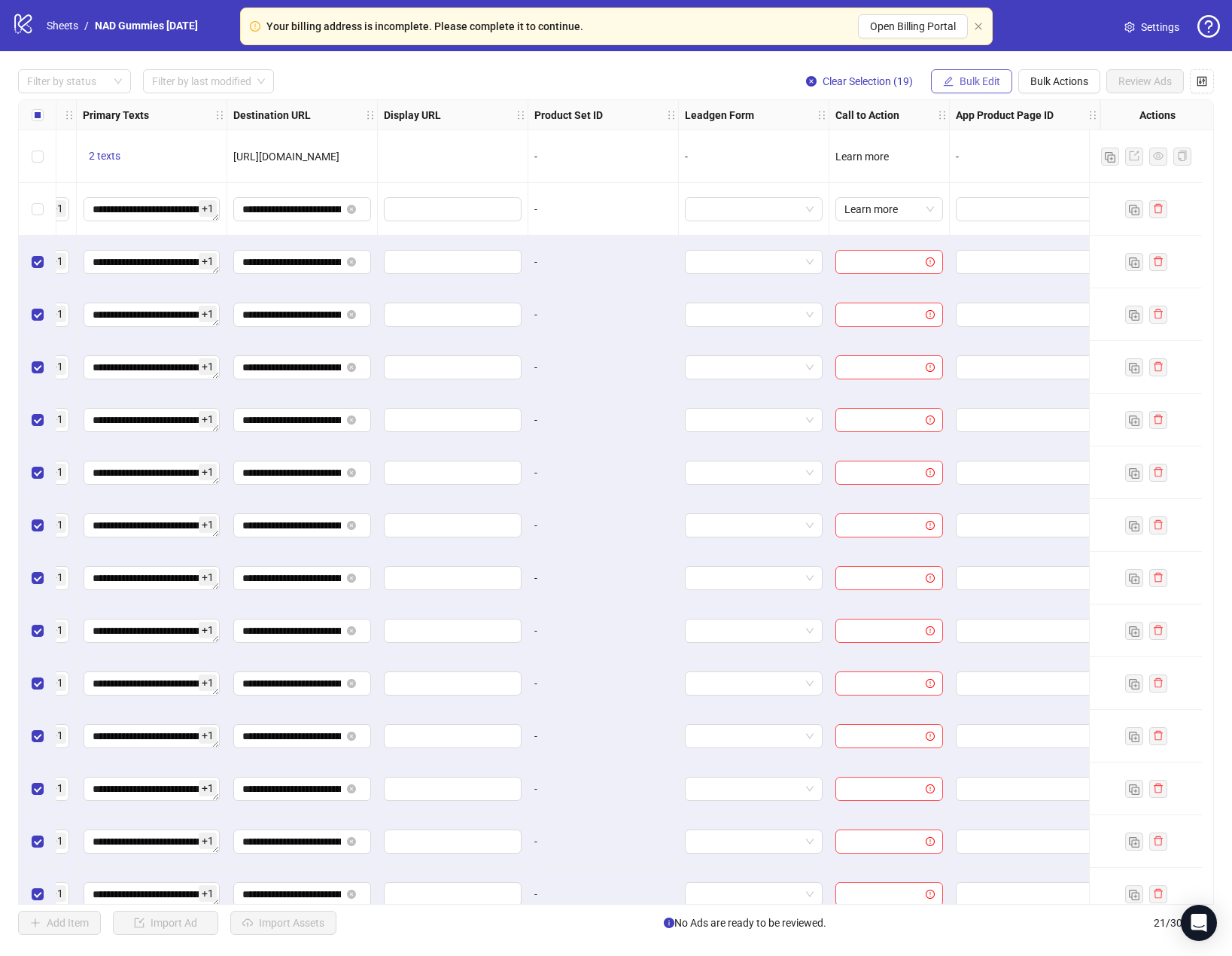
click at [973, 84] on span "Bulk Edit" at bounding box center [980, 81] width 41 height 12
click at [998, 332] on span "Call to Action" at bounding box center [987, 329] width 90 height 17
click at [871, 151] on input "search" at bounding box center [922, 147] width 269 height 23
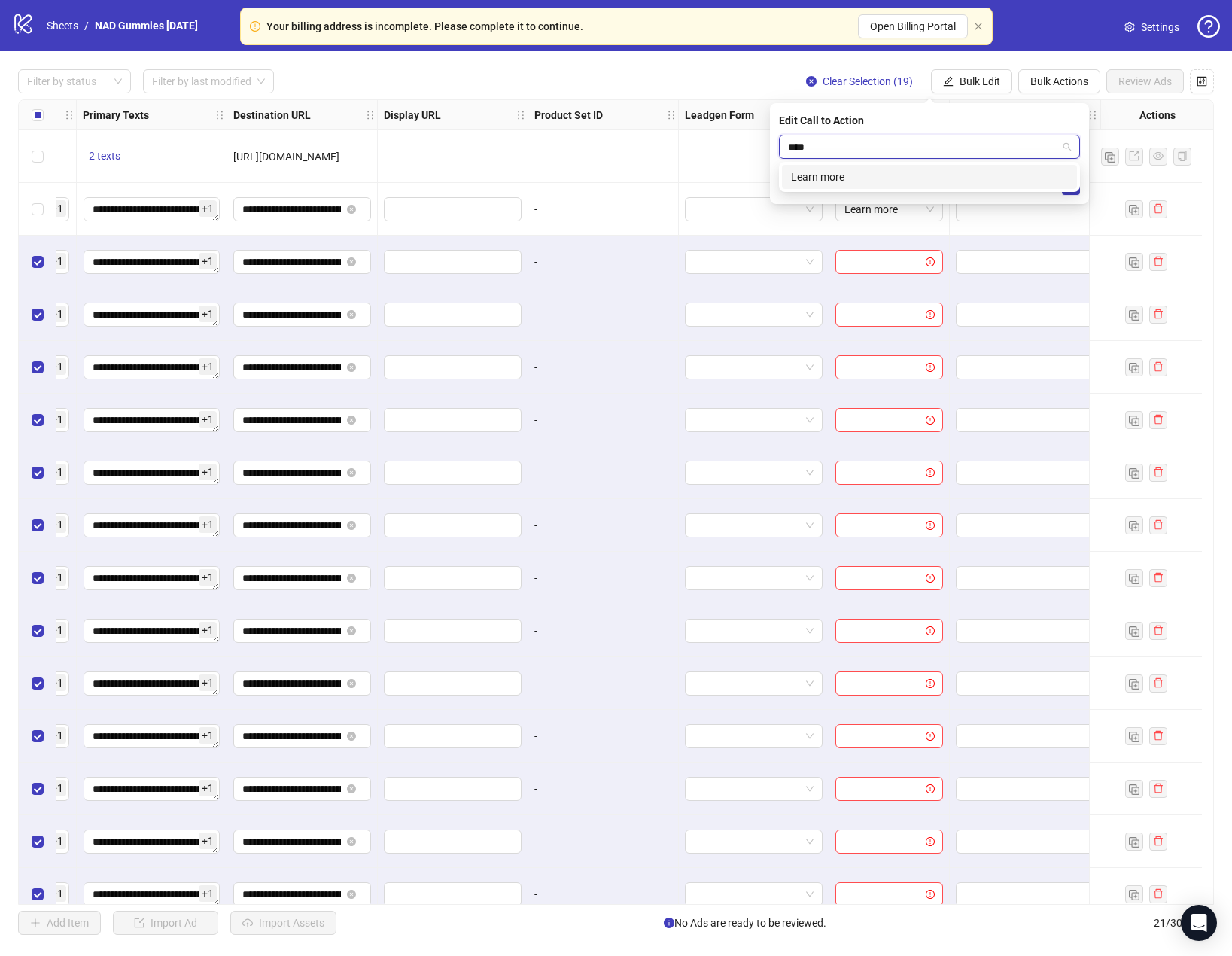
type input "*****"
click at [866, 183] on div "Learn more" at bounding box center [929, 177] width 277 height 17
click at [1070, 190] on icon "check" at bounding box center [1071, 185] width 10 height 10
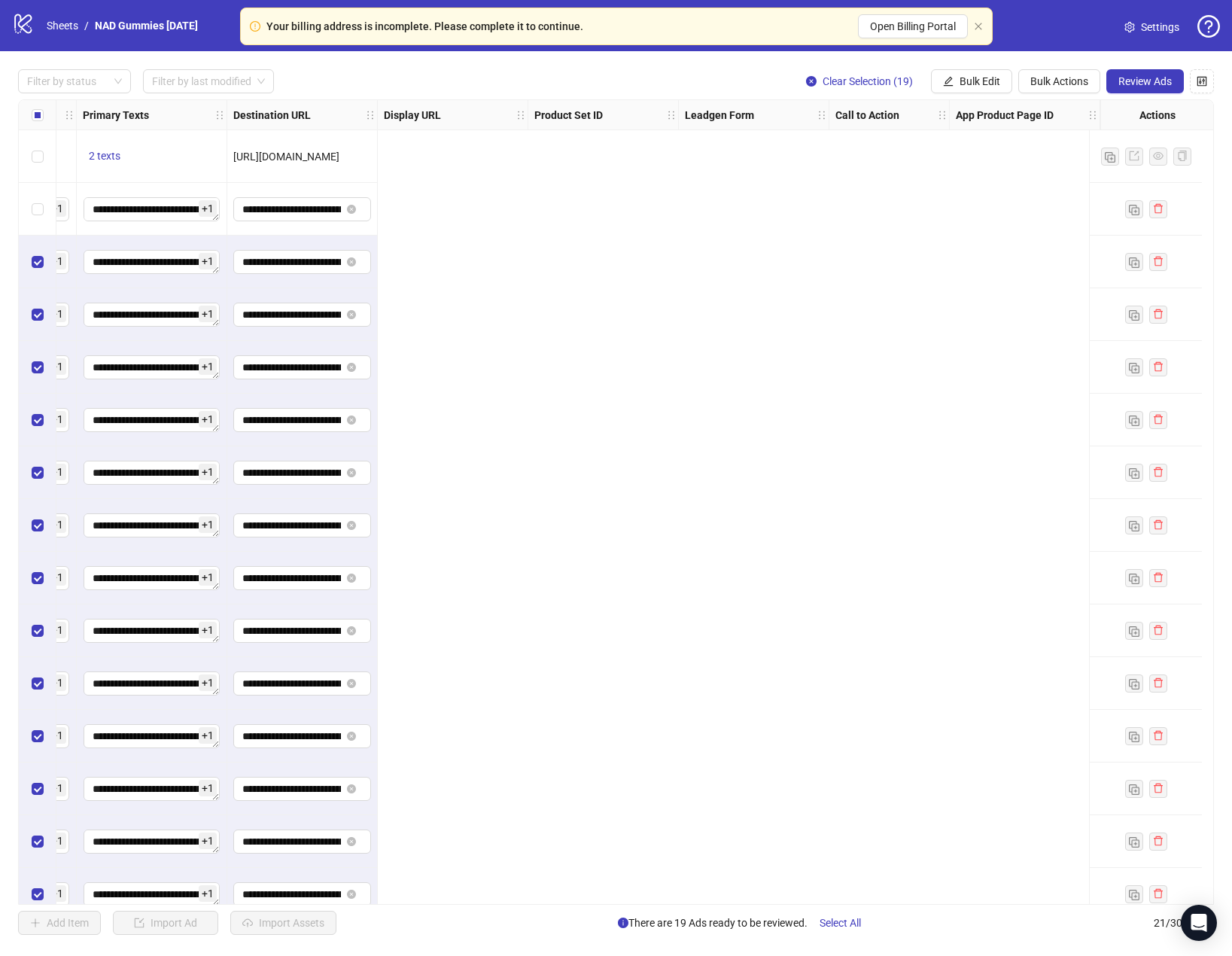
scroll to position [0, 0]
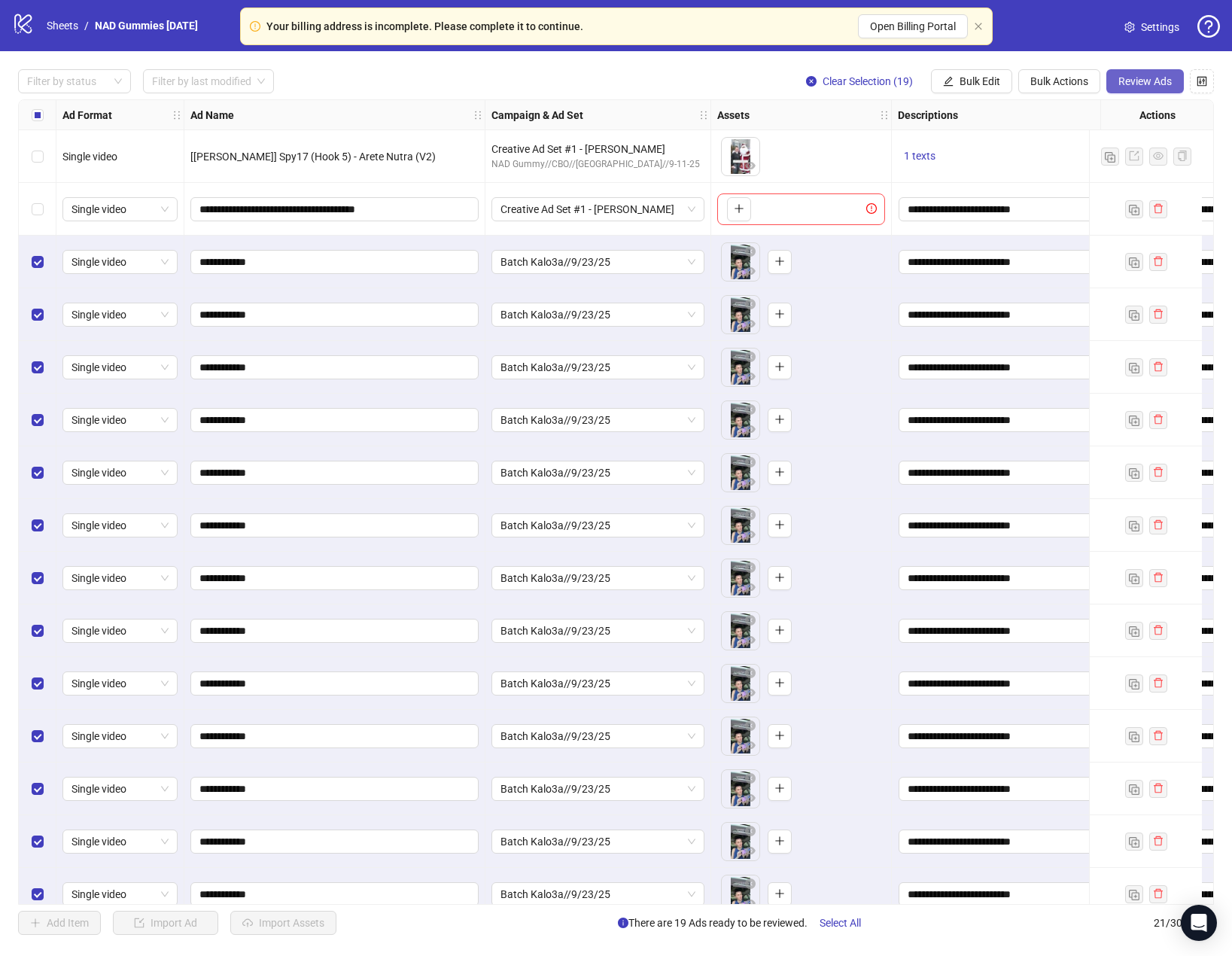
click at [1131, 76] on span "Review Ads" at bounding box center [1145, 81] width 54 height 12
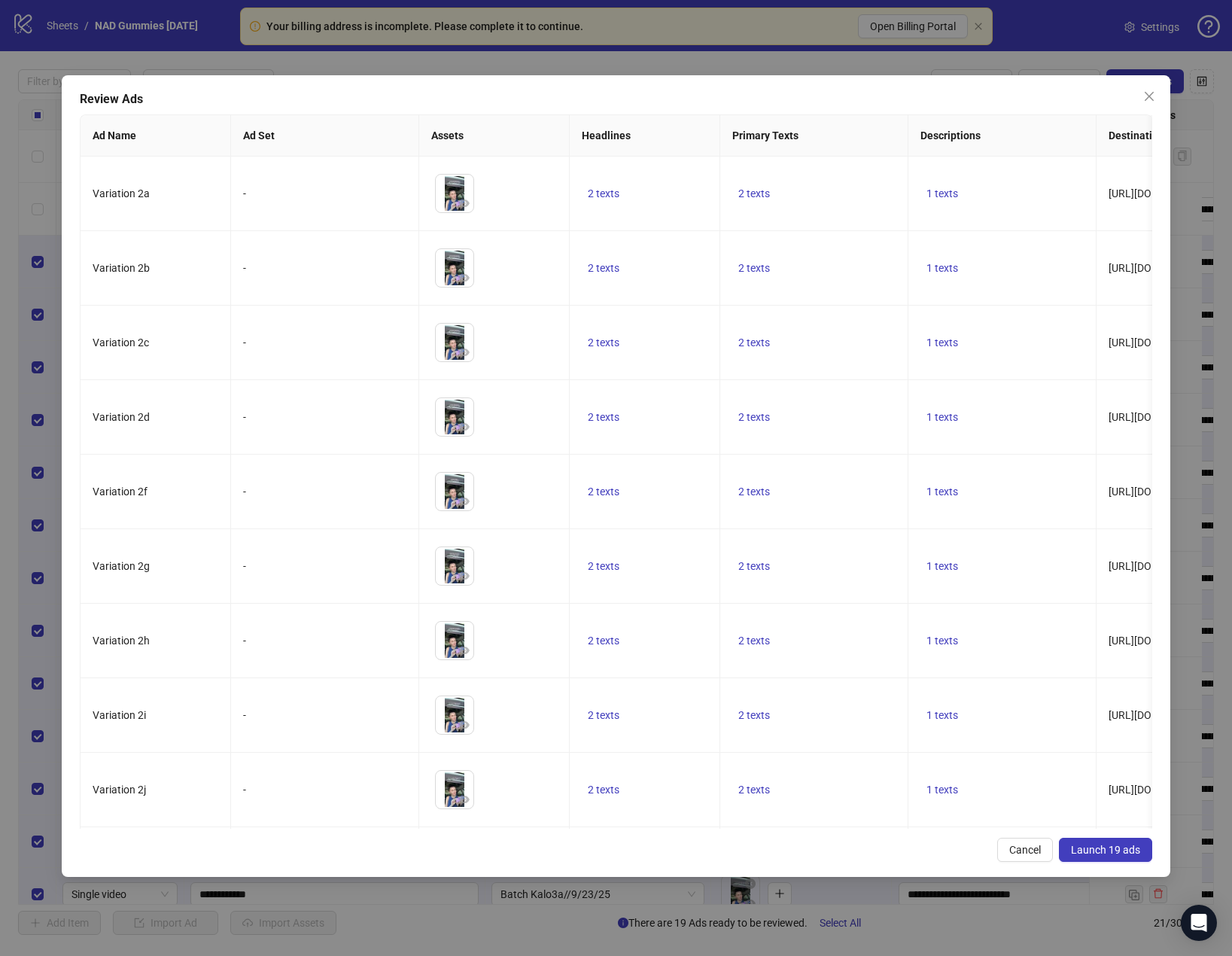
click at [1122, 852] on span "Launch 19 ads" at bounding box center [1105, 849] width 69 height 12
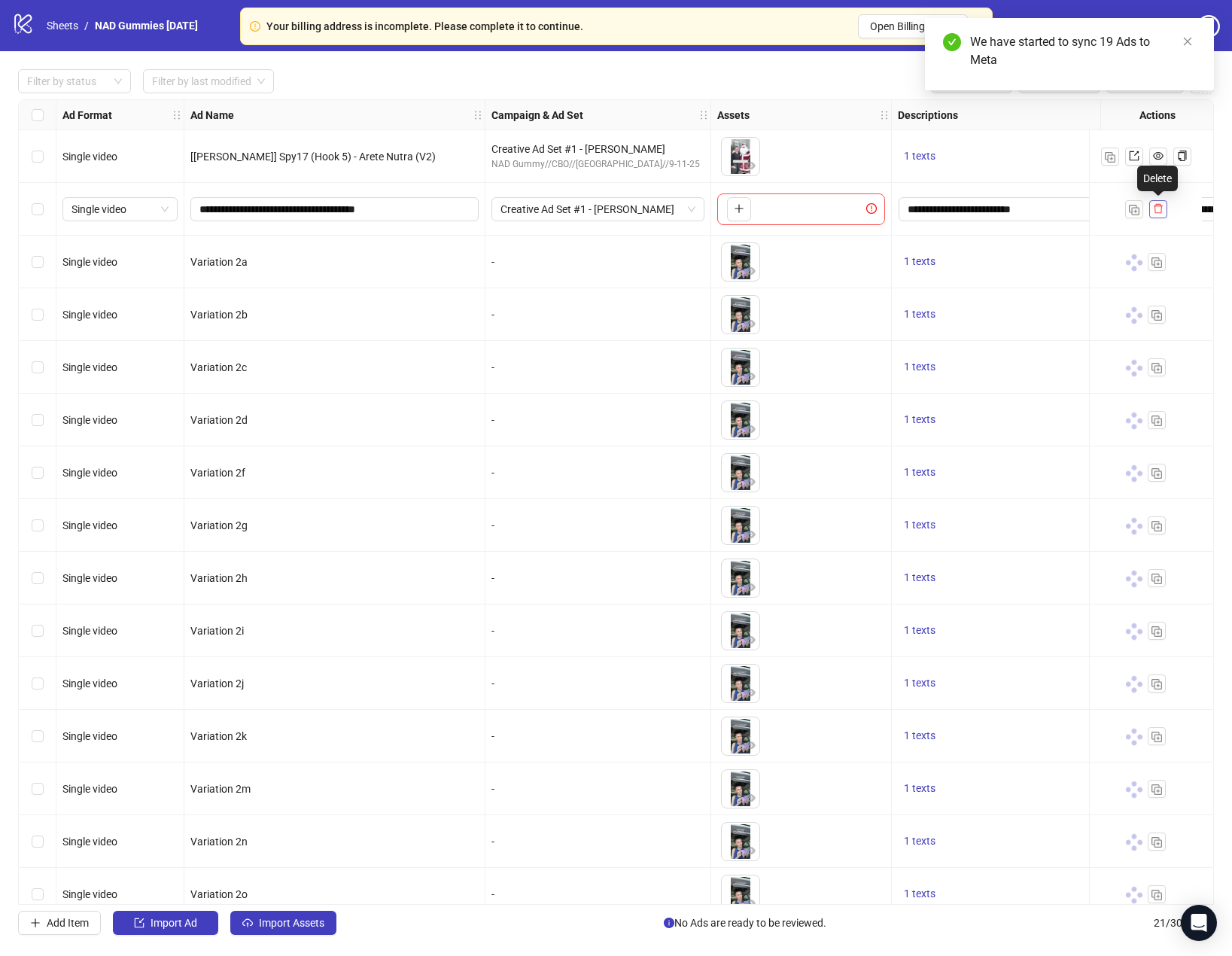
click at [1158, 209] on icon "delete" at bounding box center [1158, 208] width 10 height 10
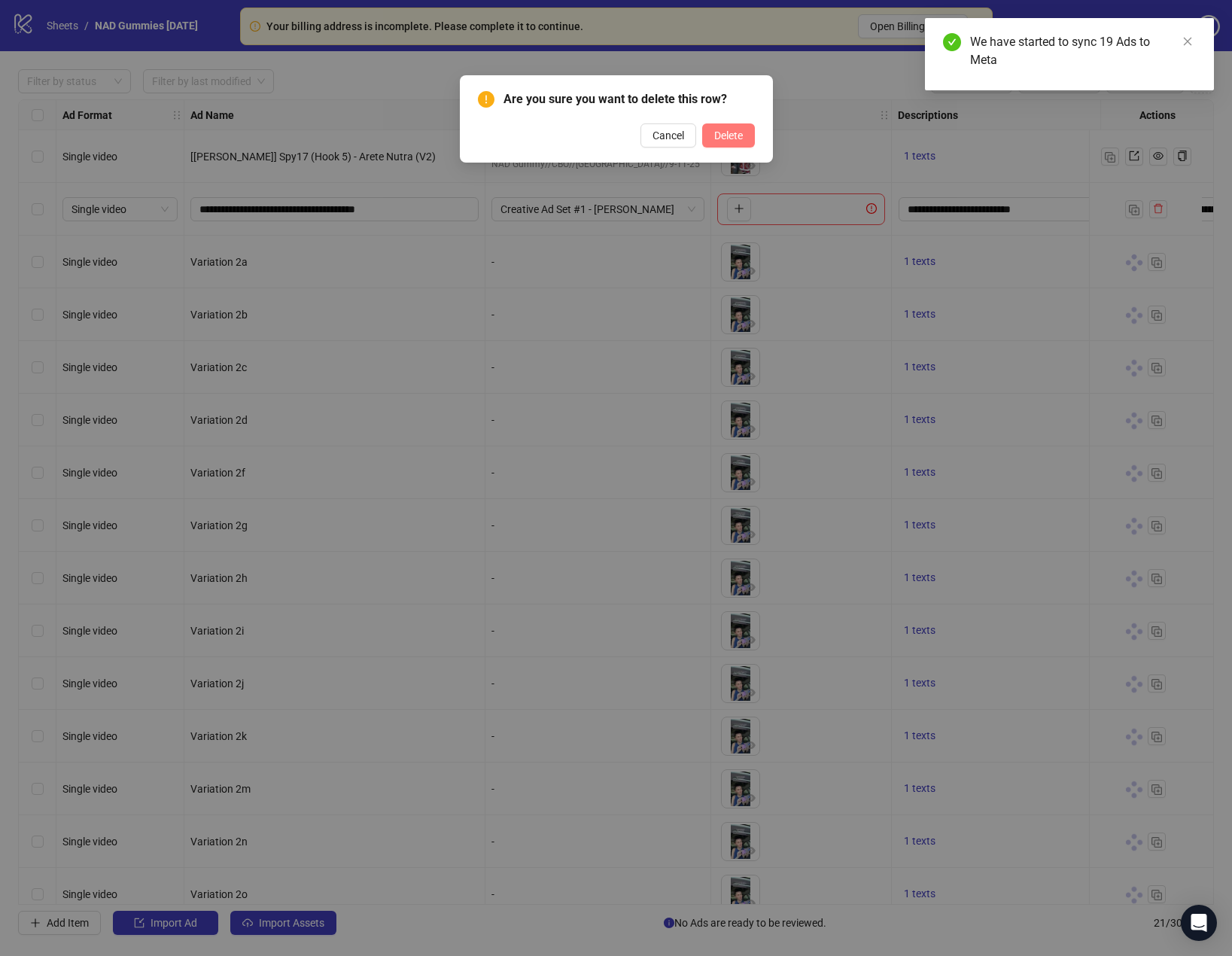
click at [732, 131] on span "Delete" at bounding box center [729, 135] width 28 height 12
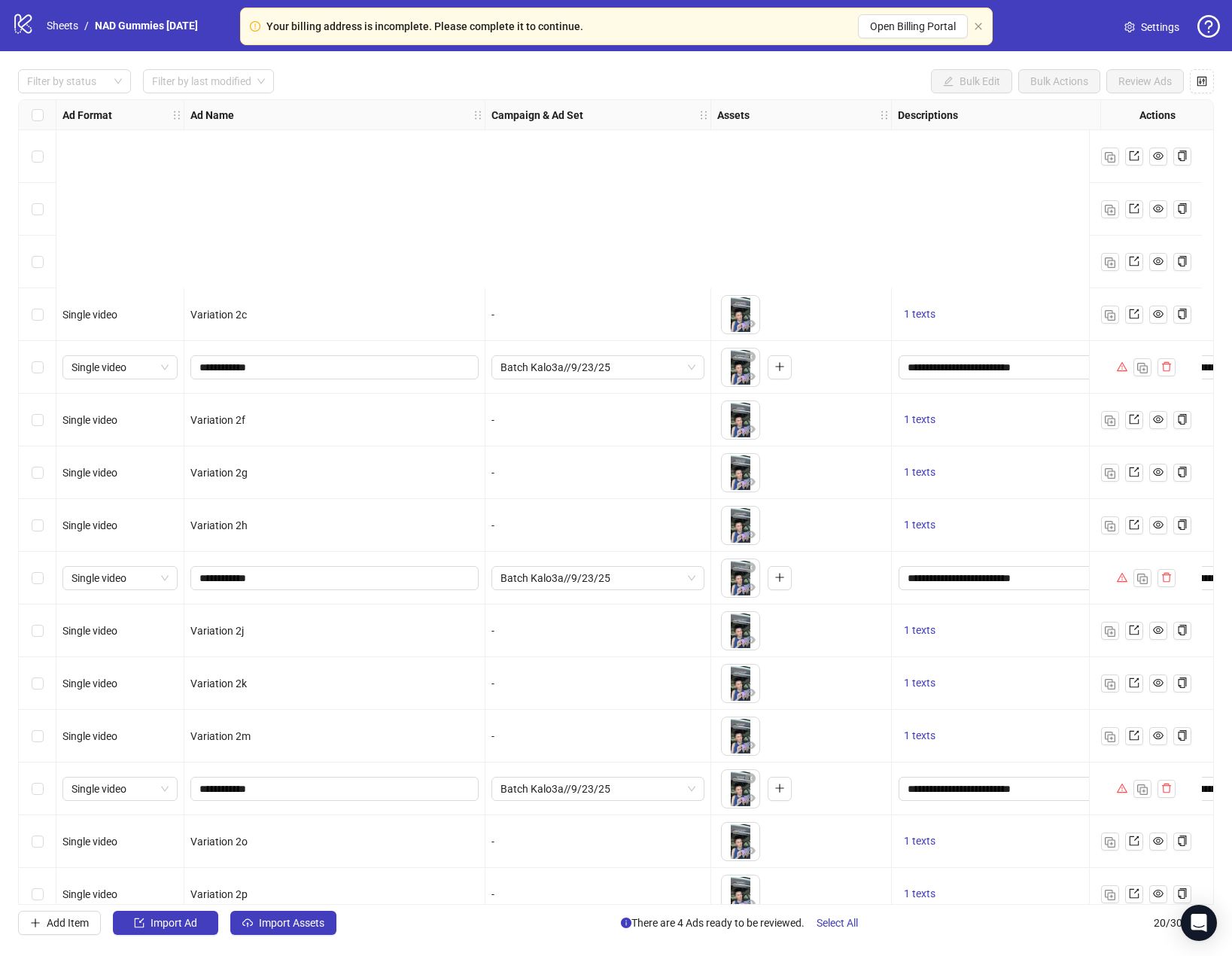
scroll to position [286, 0]
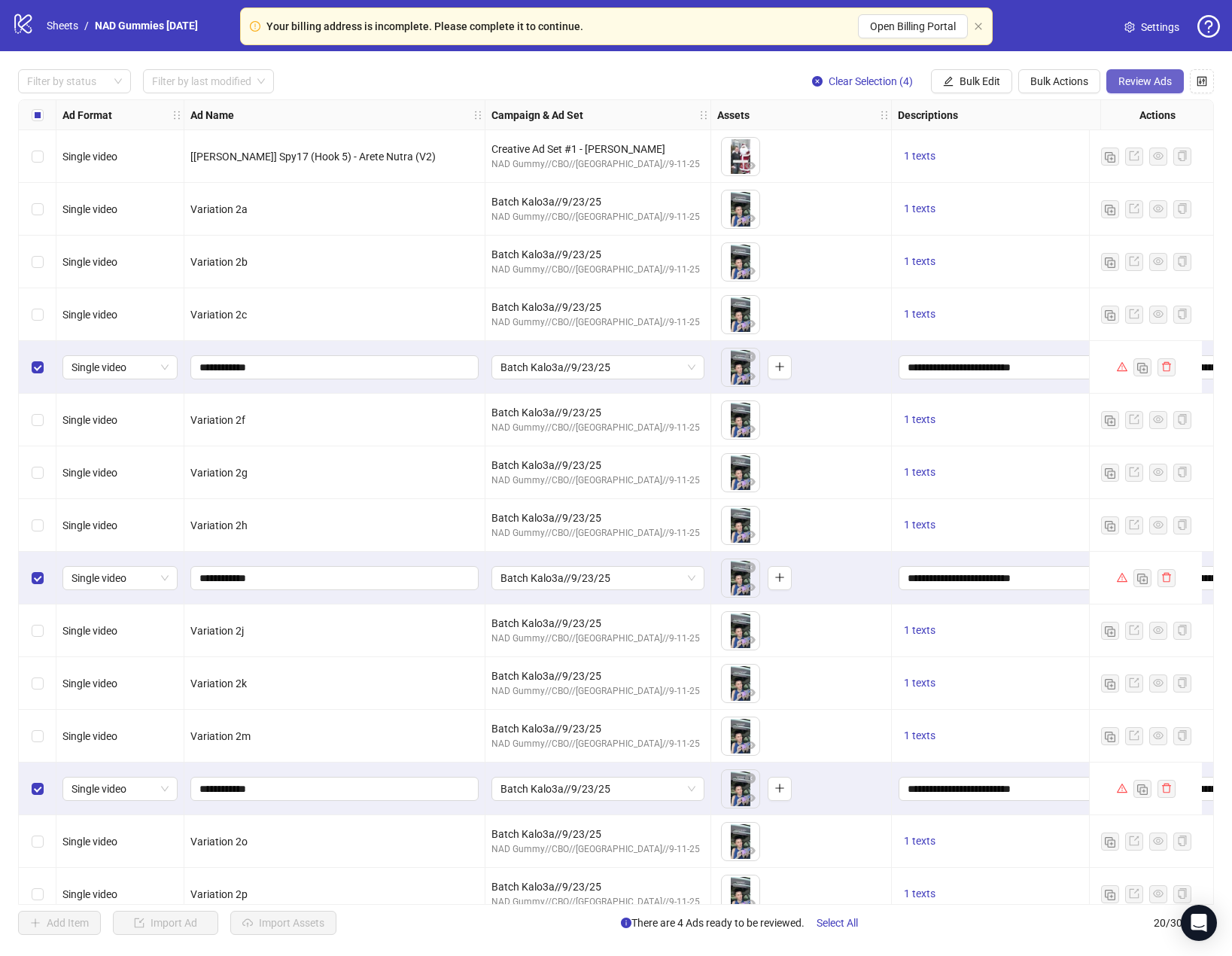
click at [1142, 75] on span "Review Ads" at bounding box center [1145, 81] width 54 height 12
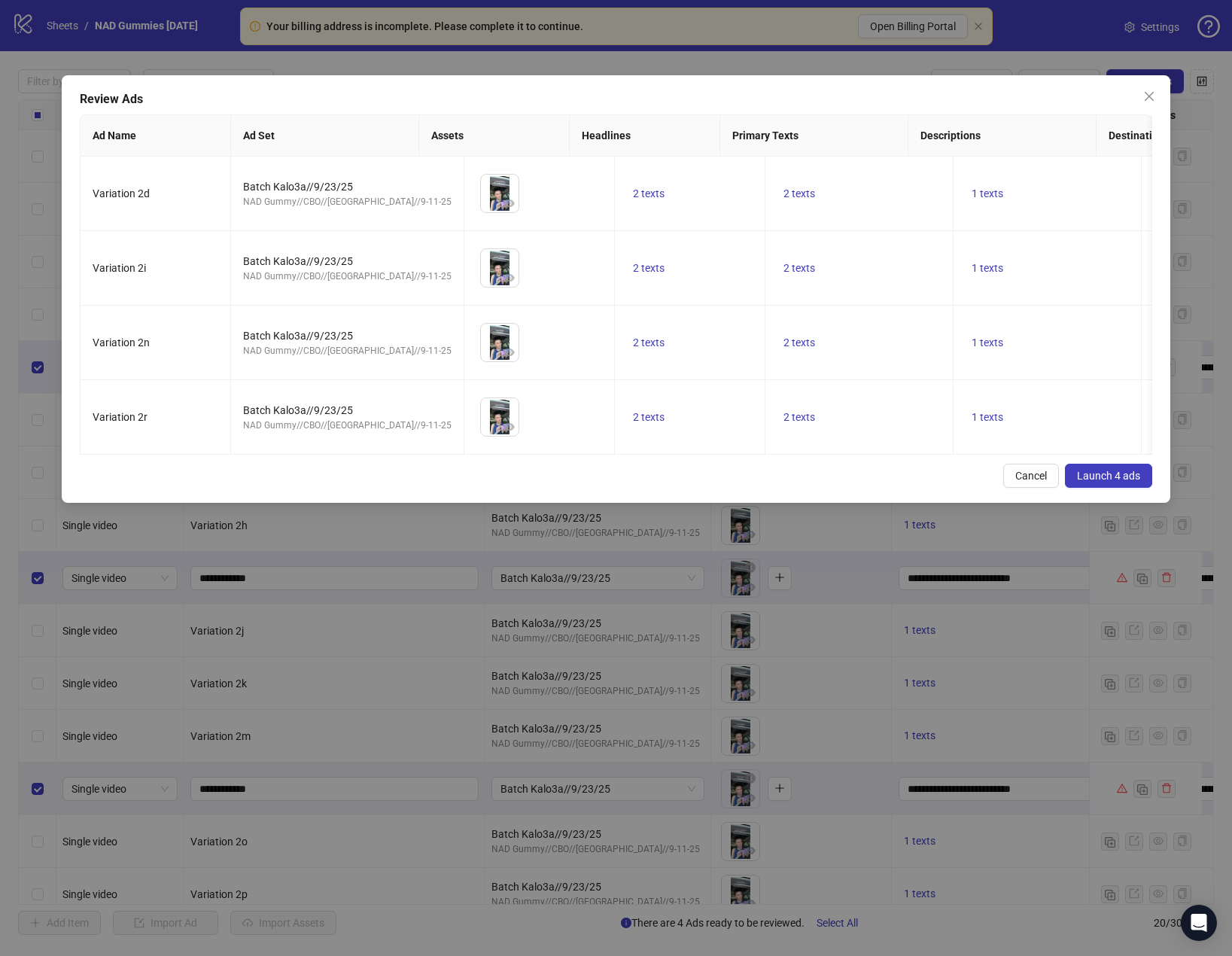
click at [1127, 481] on span "Launch 4 ads" at bounding box center [1108, 476] width 63 height 12
